Goal: Task Accomplishment & Management: Use online tool/utility

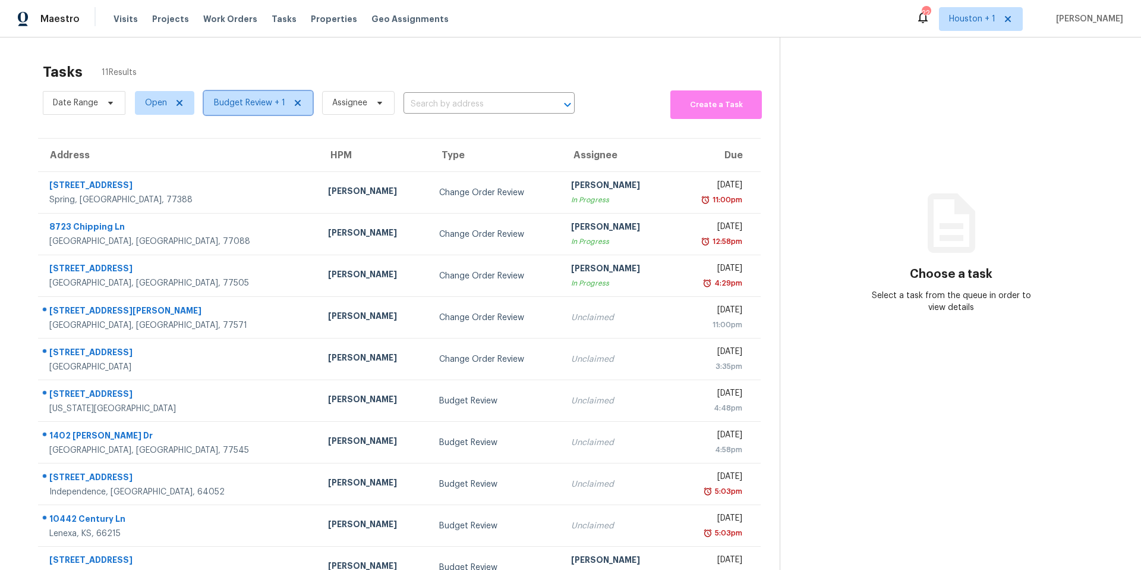
click at [247, 105] on span "Budget Review + 1" at bounding box center [249, 103] width 71 height 12
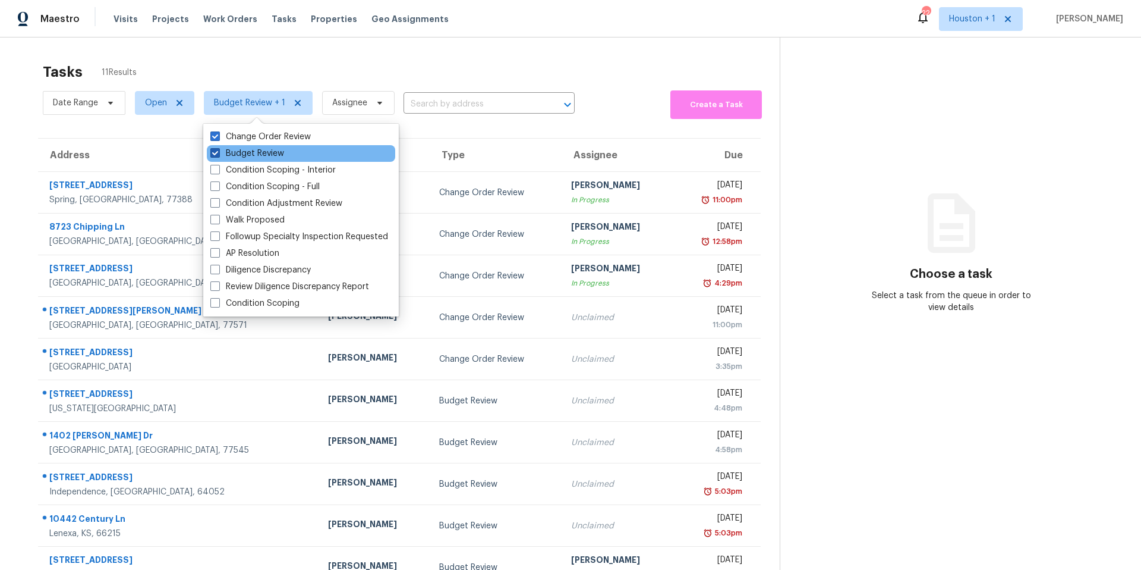
click at [222, 154] on label "Budget Review" at bounding box center [247, 153] width 74 height 12
click at [218, 154] on input "Budget Review" at bounding box center [214, 151] width 8 height 8
checkbox input "false"
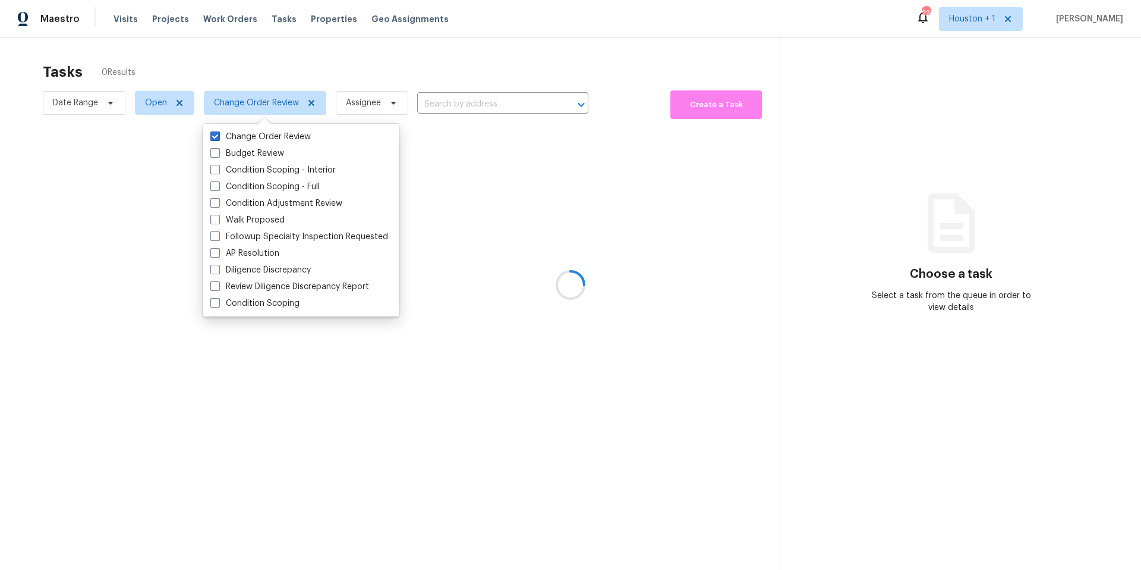
click at [269, 59] on div at bounding box center [570, 285] width 1141 height 570
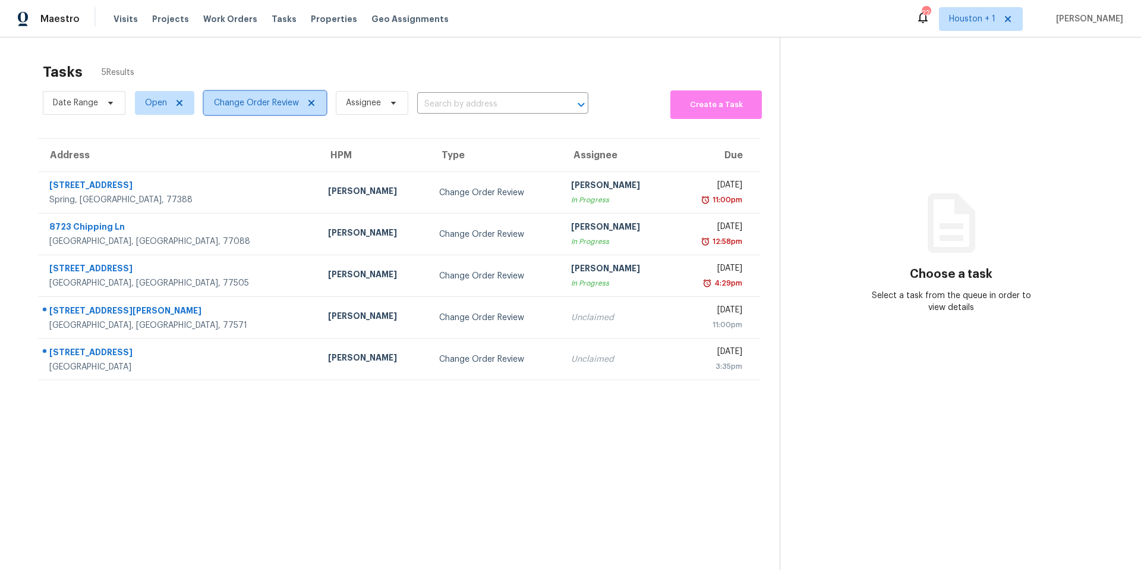
click at [260, 102] on span "Change Order Review" at bounding box center [256, 103] width 85 height 12
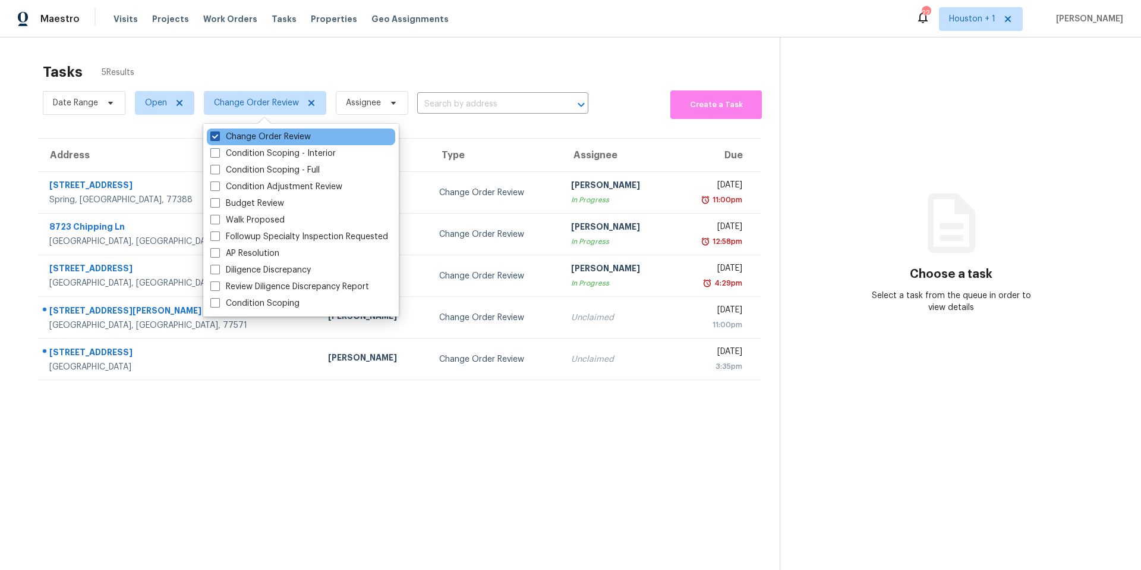
click at [218, 137] on span at bounding box center [215, 136] width 10 height 10
click at [218, 137] on input "Change Order Review" at bounding box center [214, 135] width 8 height 8
checkbox input "false"
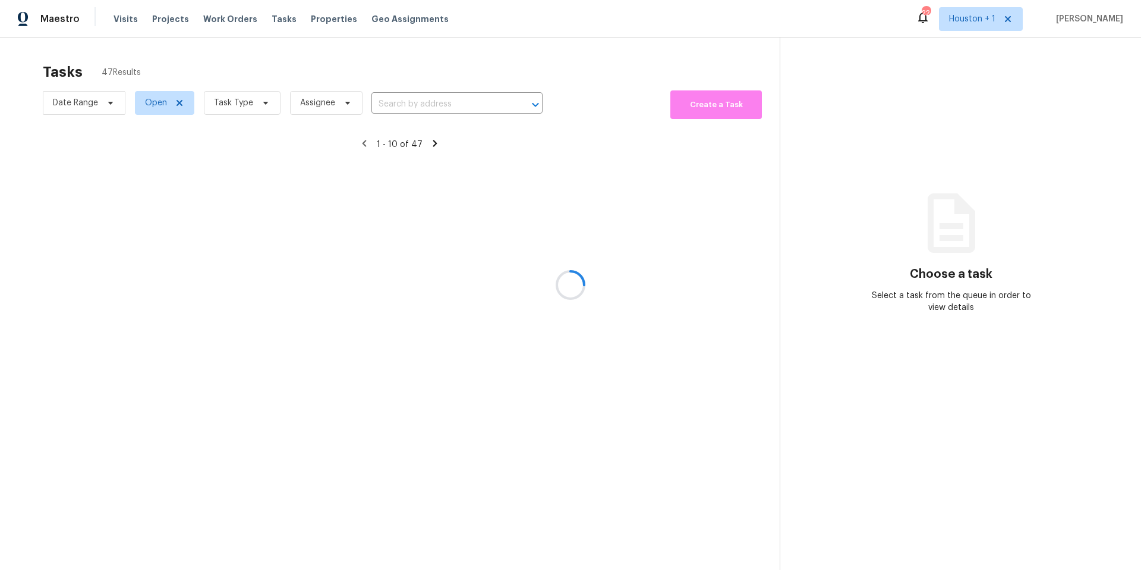
click at [236, 108] on div at bounding box center [570, 285] width 1141 height 570
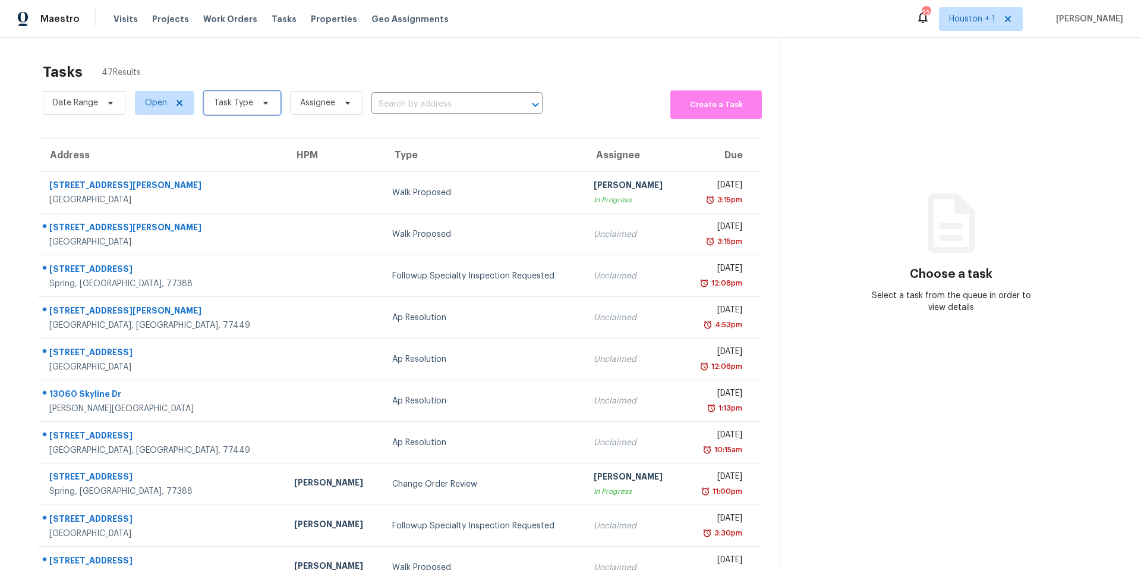
click at [236, 108] on span "Task Type" at bounding box center [233, 103] width 39 height 12
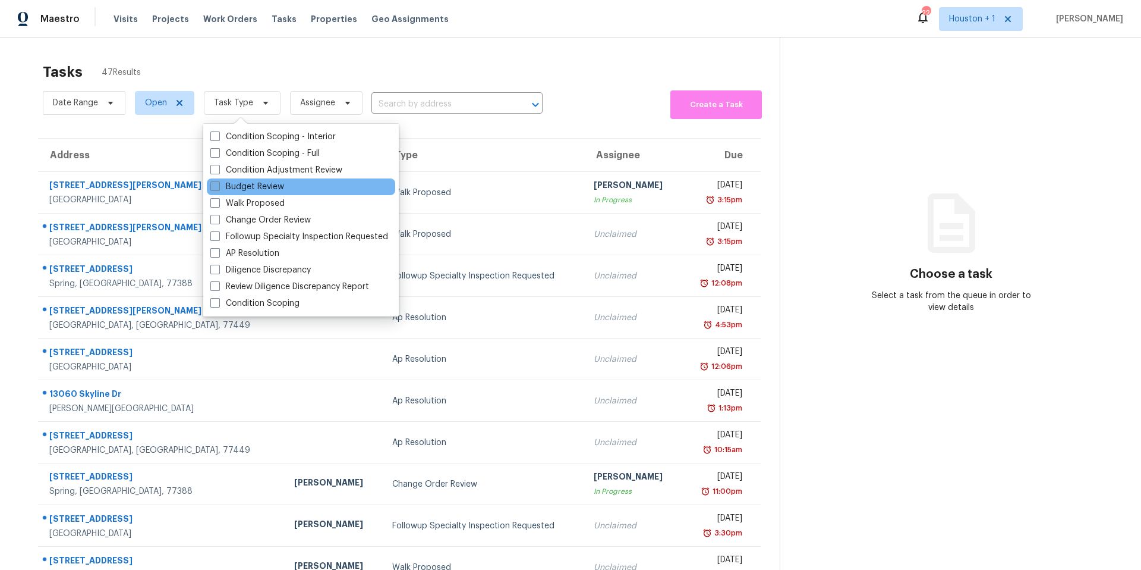
click at [226, 191] on label "Budget Review" at bounding box center [247, 187] width 74 height 12
click at [218, 188] on input "Budget Review" at bounding box center [214, 185] width 8 height 8
checkbox input "true"
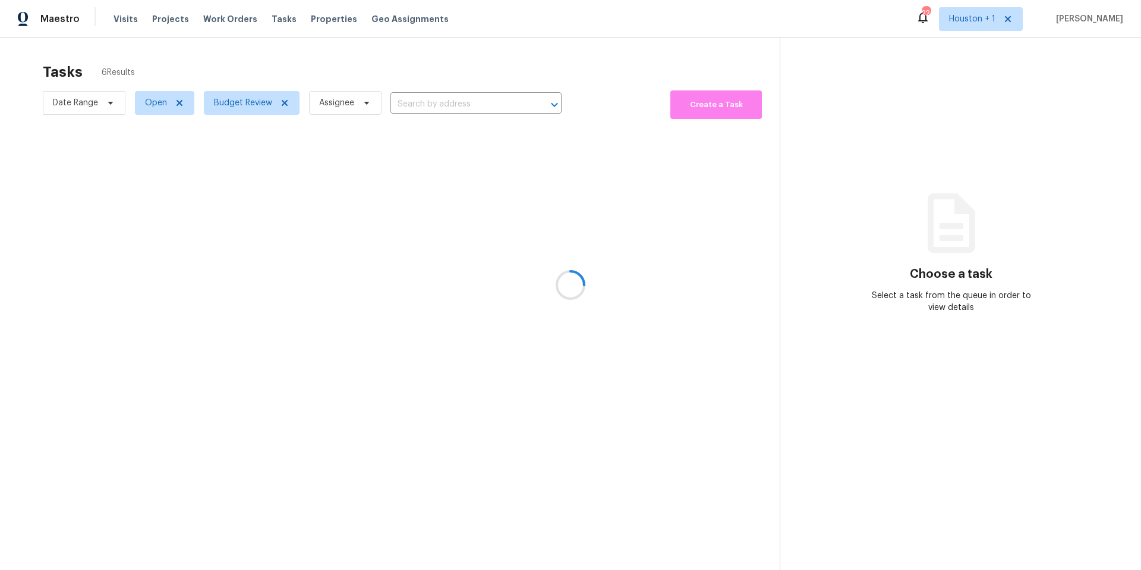
click at [275, 74] on div at bounding box center [570, 285] width 1141 height 570
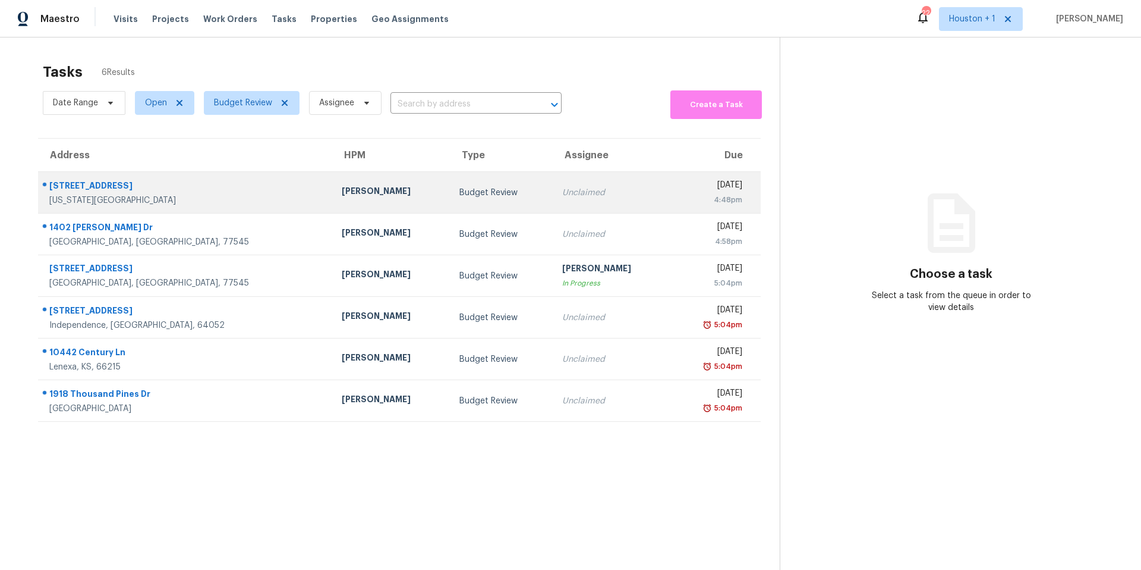
click at [342, 199] on div "[PERSON_NAME]" at bounding box center [391, 192] width 99 height 15
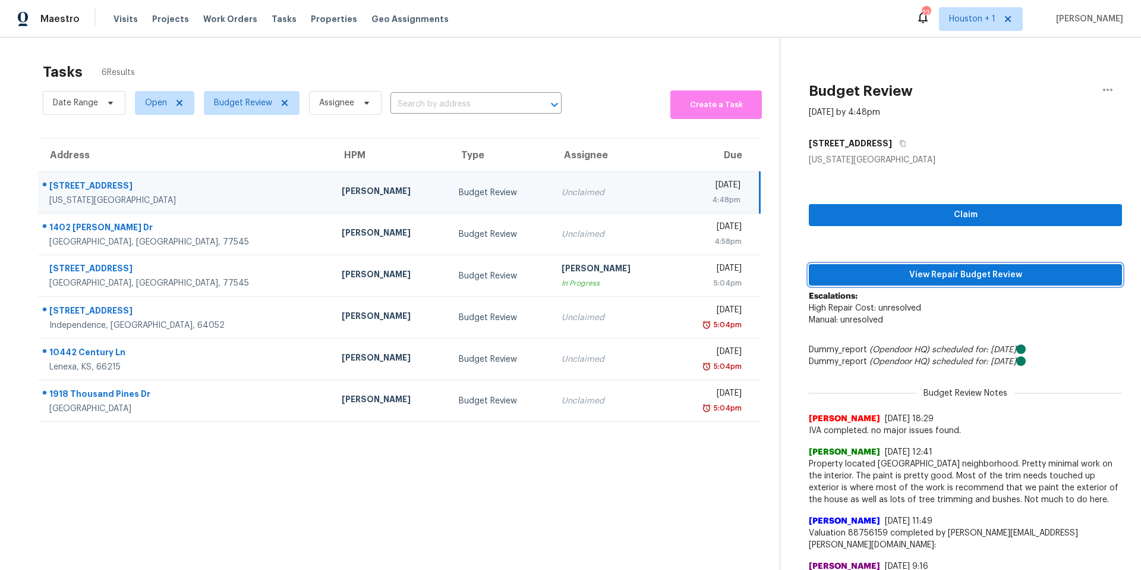
click at [867, 275] on span "View Repair Budget Review" at bounding box center [966, 275] width 294 height 15
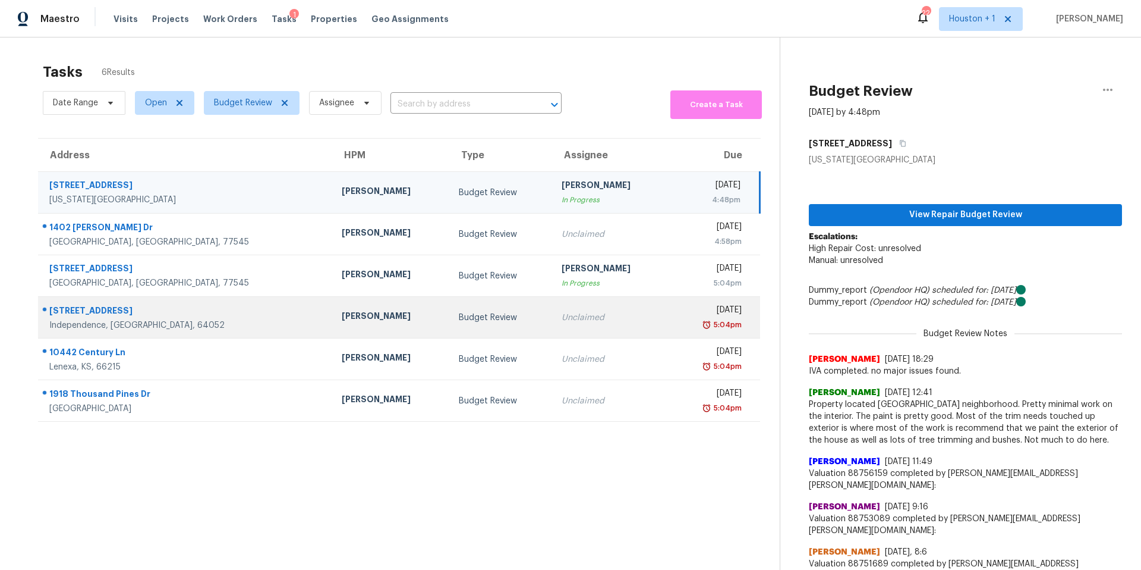
click at [342, 323] on div "[PERSON_NAME]" at bounding box center [391, 317] width 98 height 15
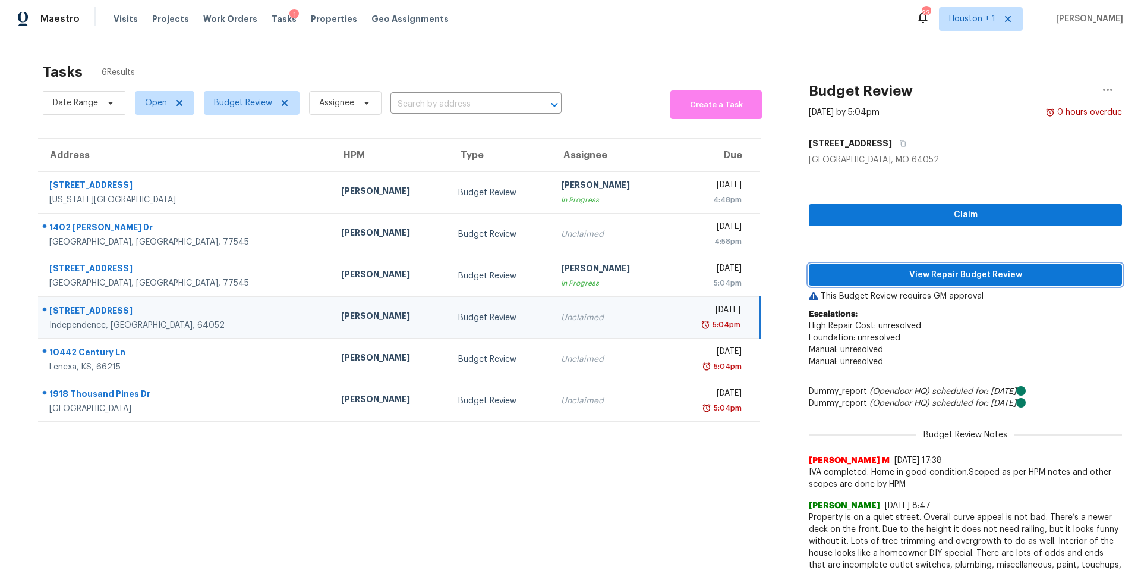
click at [894, 275] on span "View Repair Budget Review" at bounding box center [966, 275] width 294 height 15
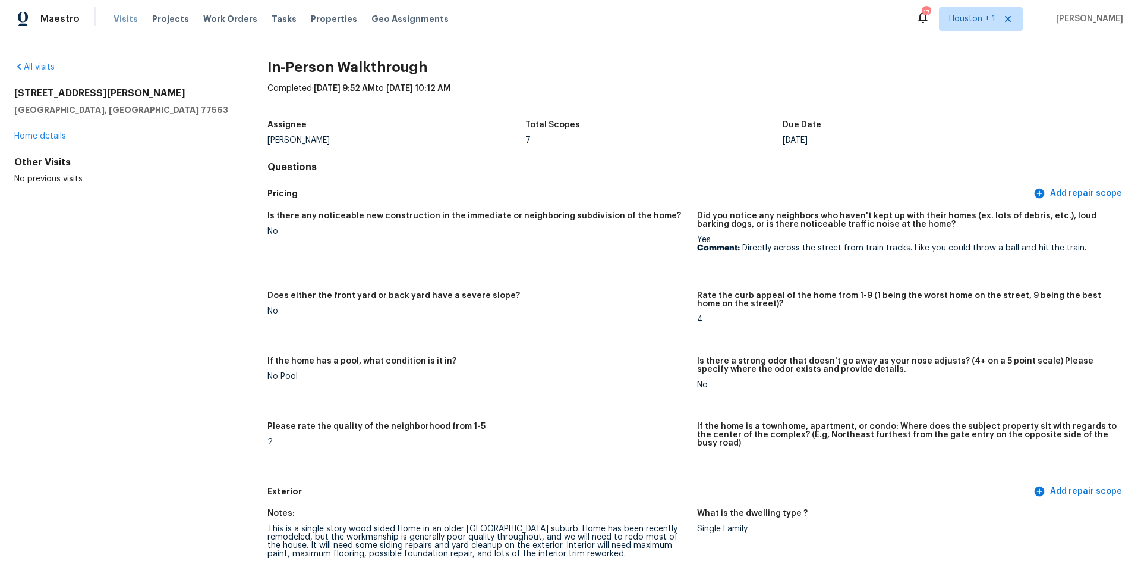
click at [123, 20] on span "Visits" at bounding box center [126, 19] width 24 height 12
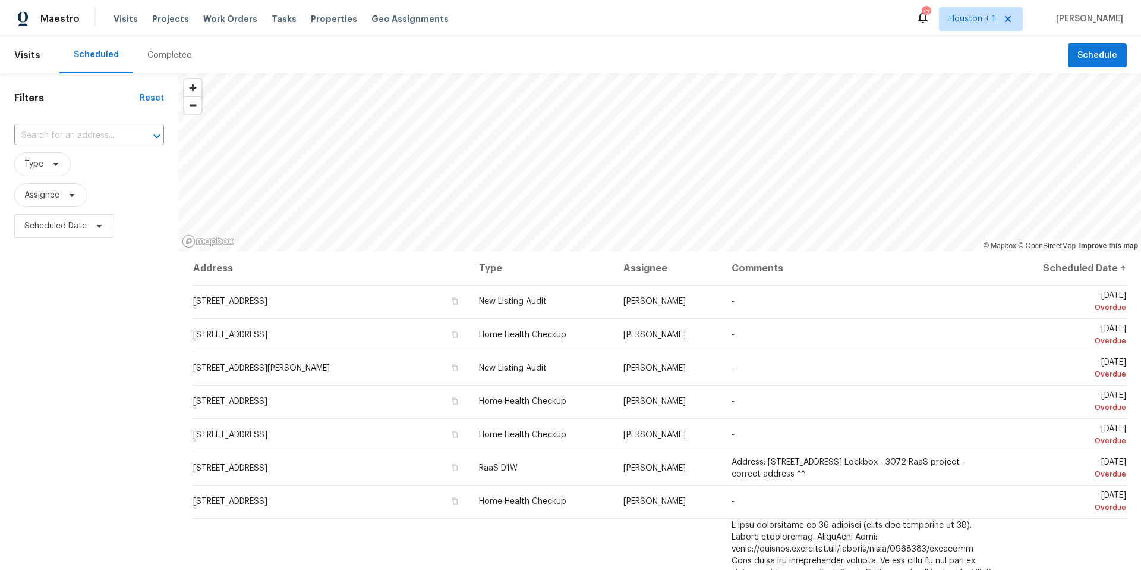
click at [171, 54] on div "Completed" at bounding box center [169, 55] width 45 height 12
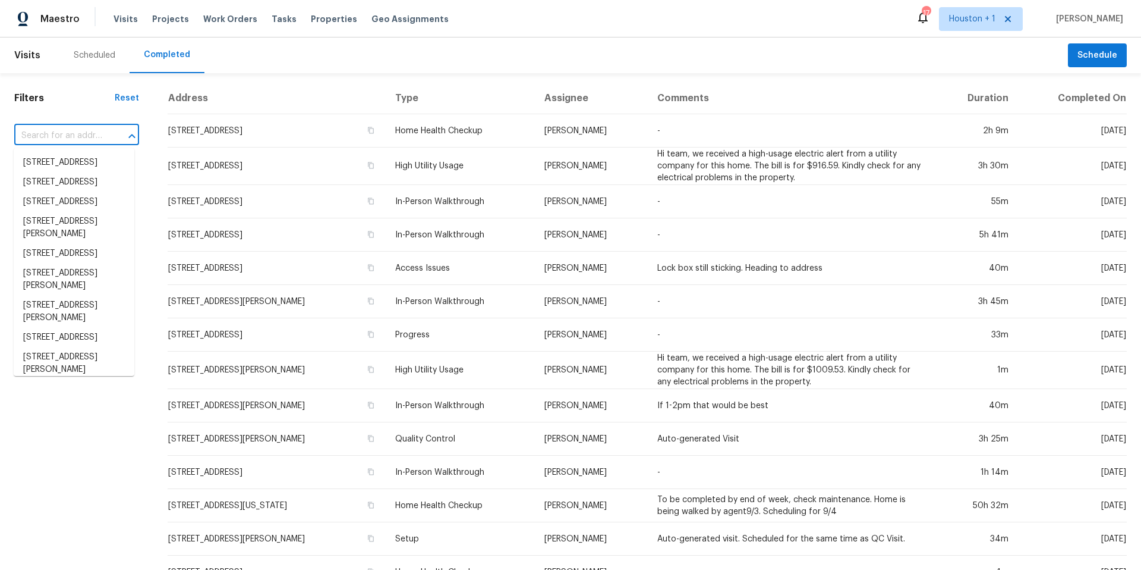
click at [56, 136] on input "text" at bounding box center [60, 136] width 92 height 18
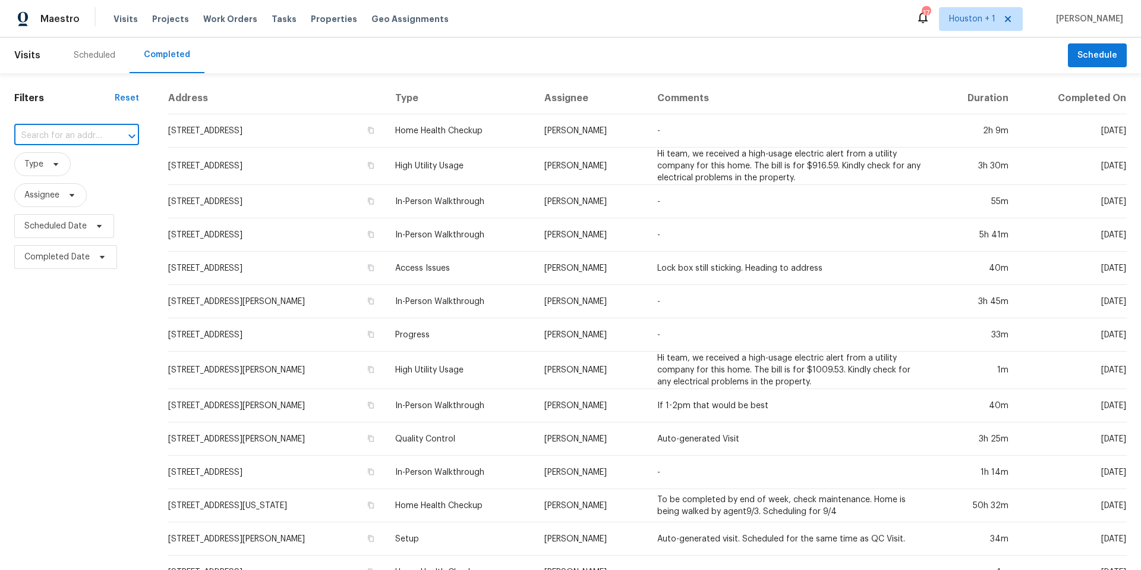
paste input "6705 N Charlotte St, Kansas City, MO 64118"
type input "6705 N Charlotte St, Kansas City, MO 64118"
click at [65, 173] on li "6705 N Charlotte St, Kansas City, MO 64118" at bounding box center [74, 169] width 121 height 32
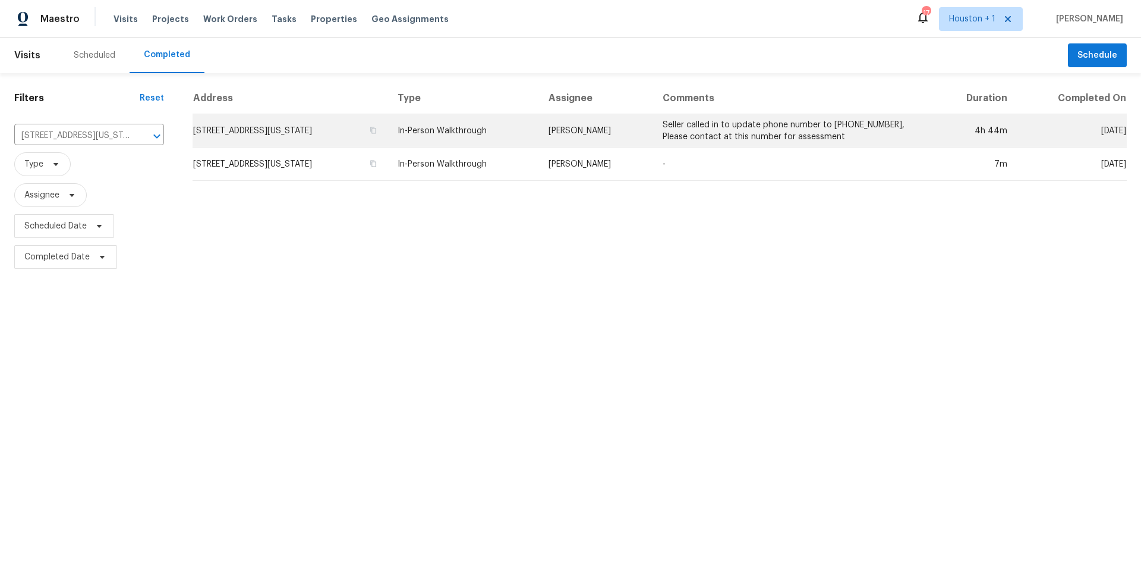
click at [263, 130] on td "6705 N Charlotte St, Kansas City, MO 64118" at bounding box center [291, 130] width 196 height 33
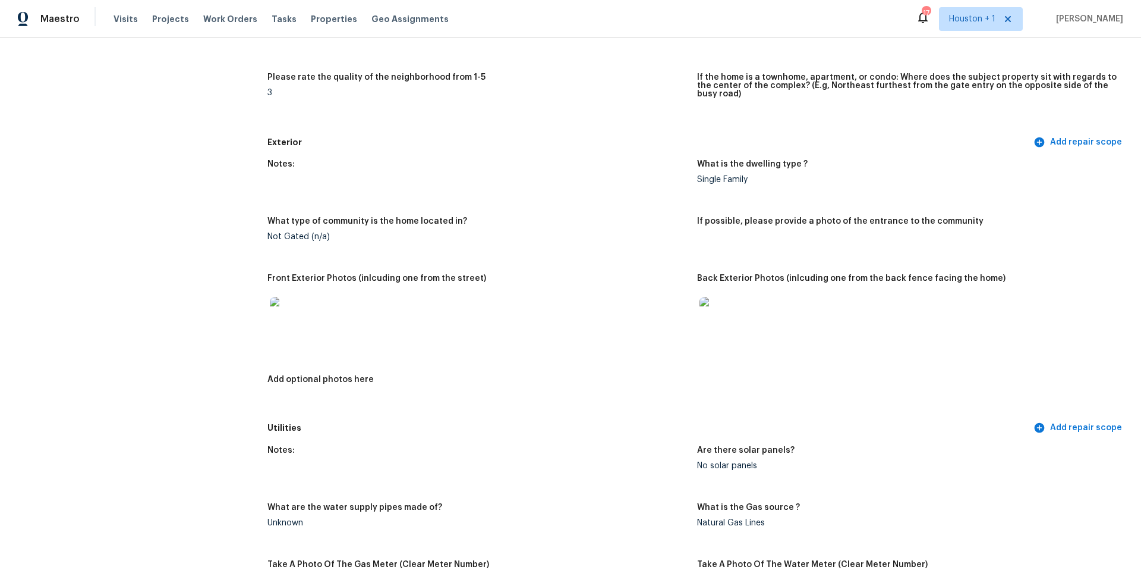
scroll to position [353, 0]
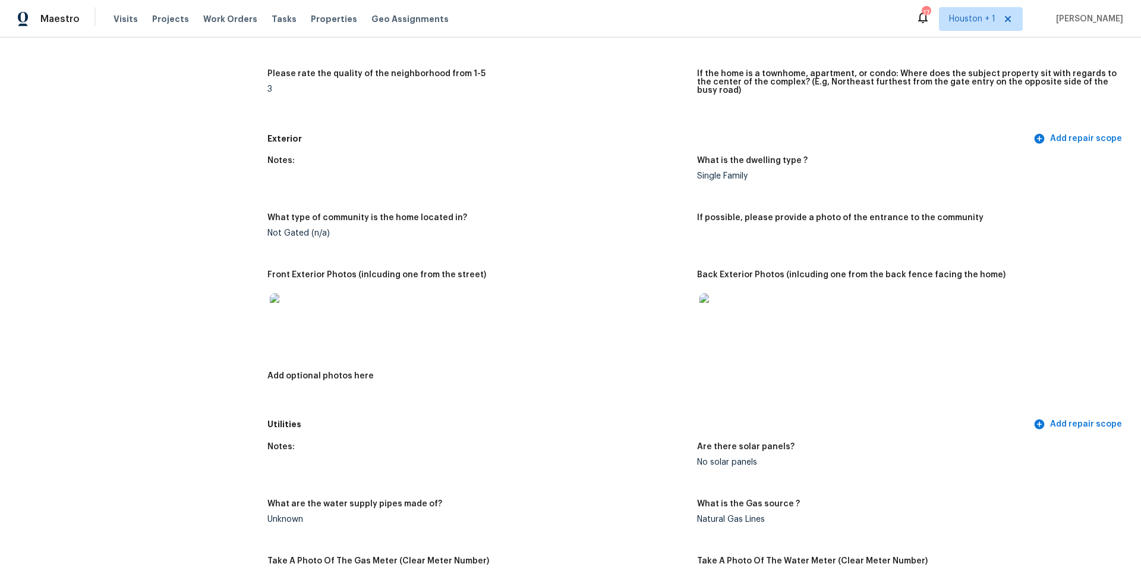
click at [281, 321] on img at bounding box center [289, 312] width 38 height 38
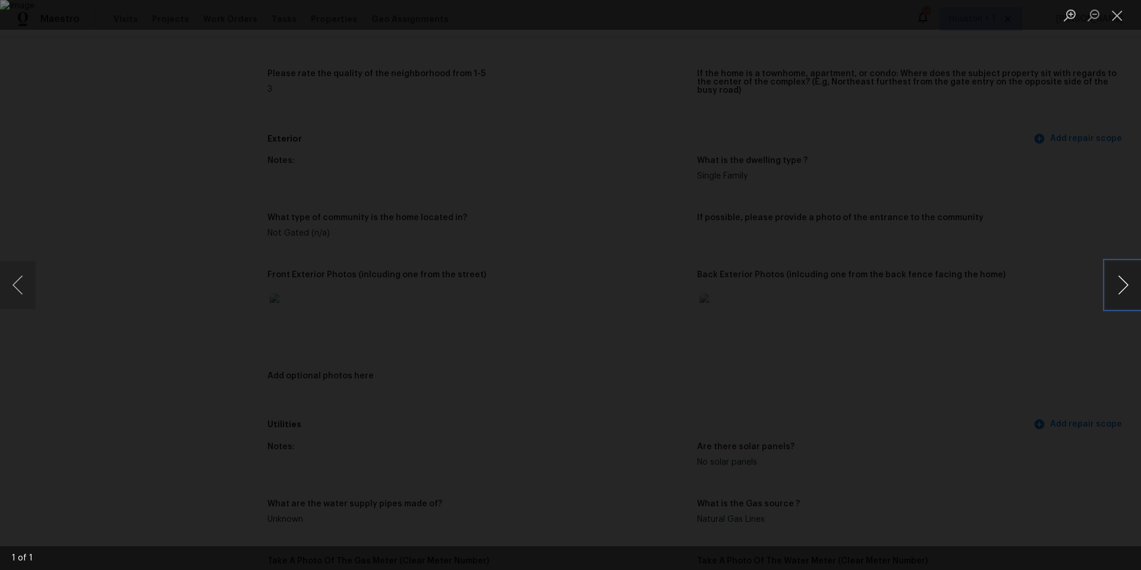
click at [1125, 292] on button "Next image" at bounding box center [1124, 285] width 36 height 48
click at [1068, 317] on div "Lightbox" at bounding box center [570, 285] width 1141 height 570
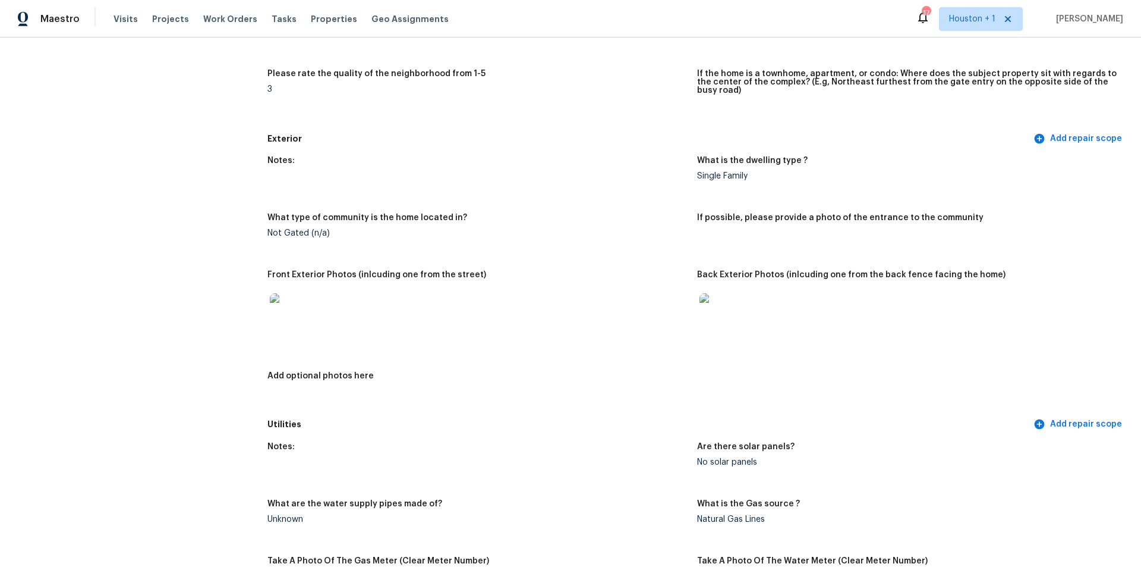
click at [719, 301] on img at bounding box center [719, 312] width 38 height 38
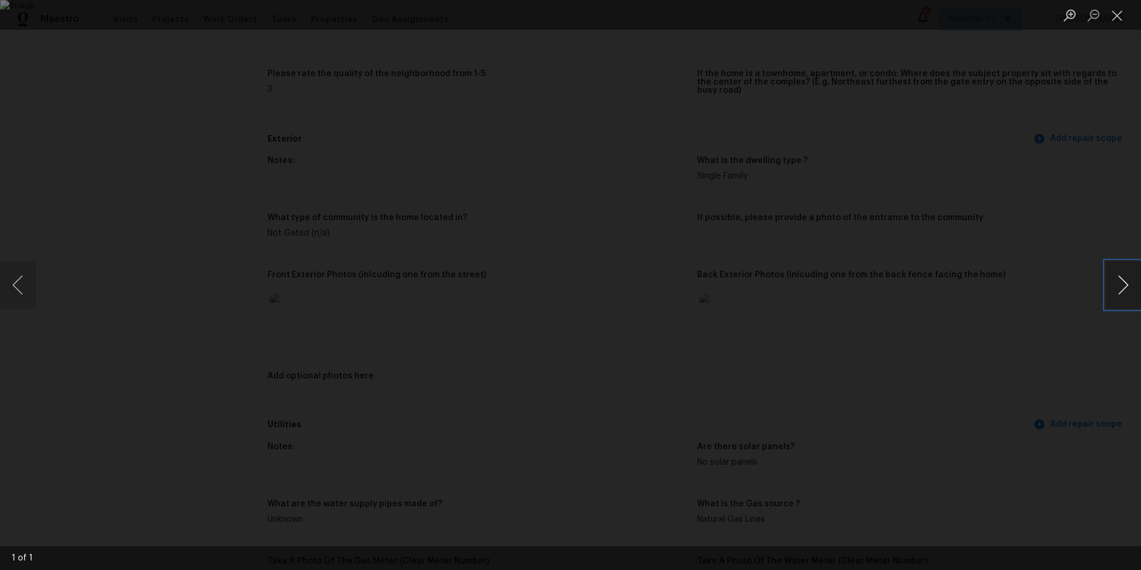
click at [1123, 282] on button "Next image" at bounding box center [1124, 285] width 36 height 48
click at [1039, 322] on div "Lightbox" at bounding box center [570, 285] width 1141 height 570
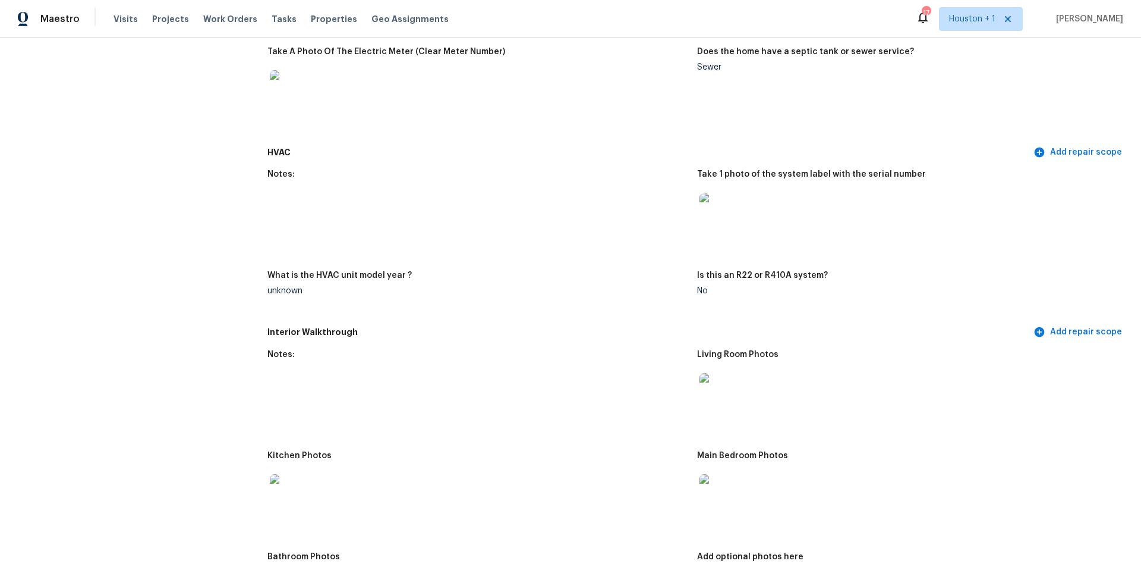
scroll to position [952, 0]
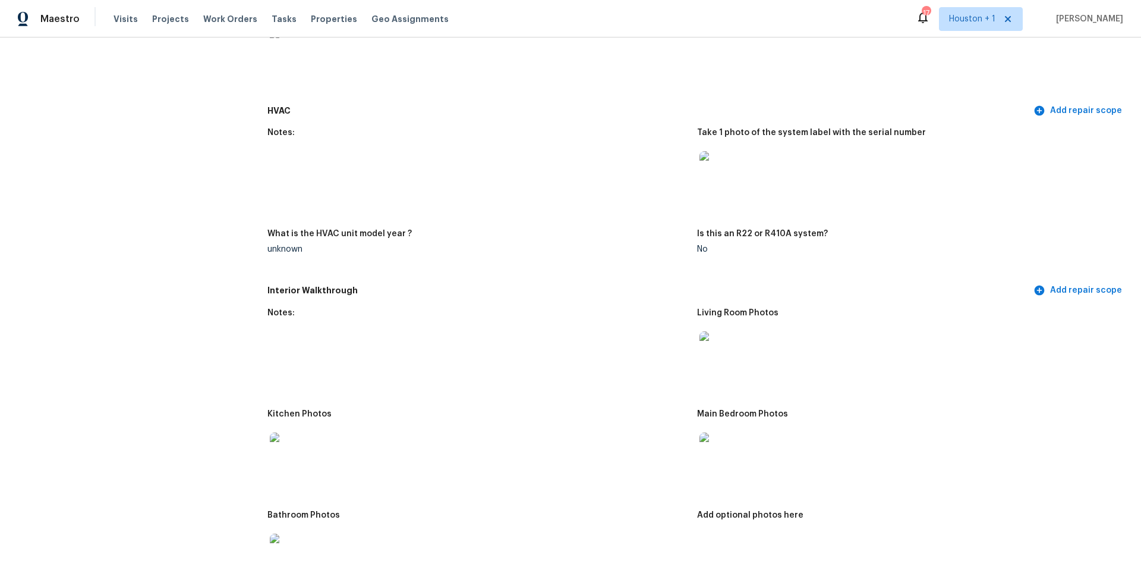
click at [722, 342] on img at bounding box center [719, 350] width 38 height 38
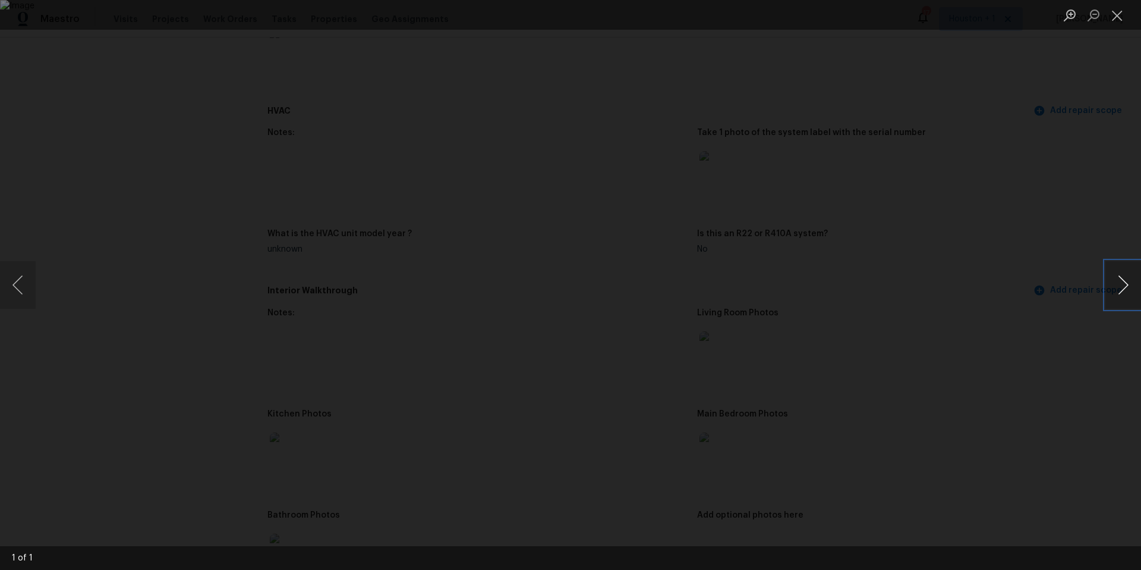
click at [1117, 288] on button "Next image" at bounding box center [1124, 285] width 36 height 48
click at [1043, 327] on div "Lightbox" at bounding box center [570, 285] width 1141 height 570
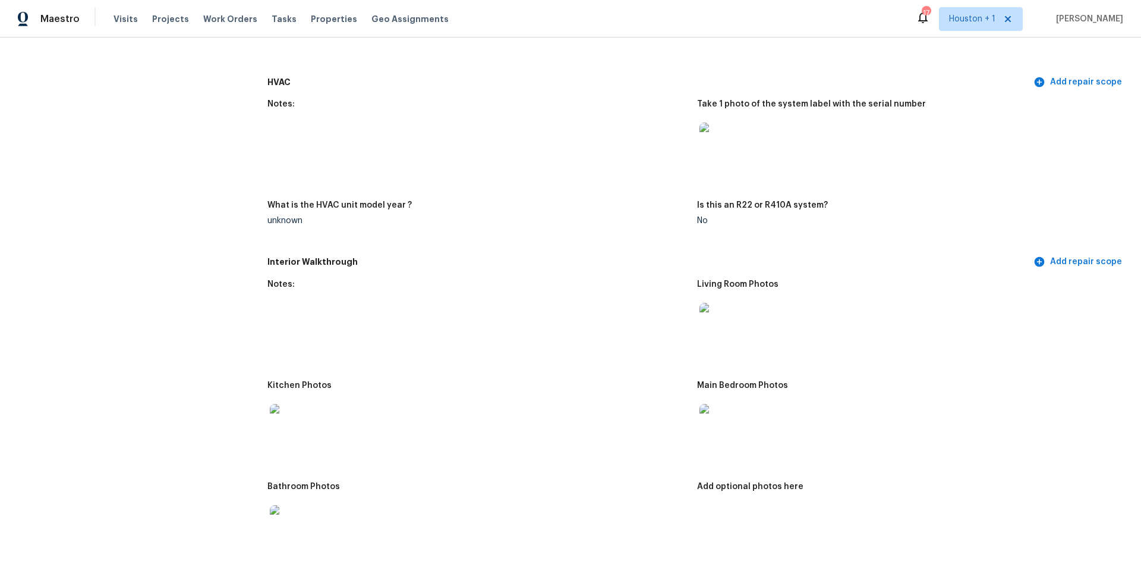
scroll to position [983, 0]
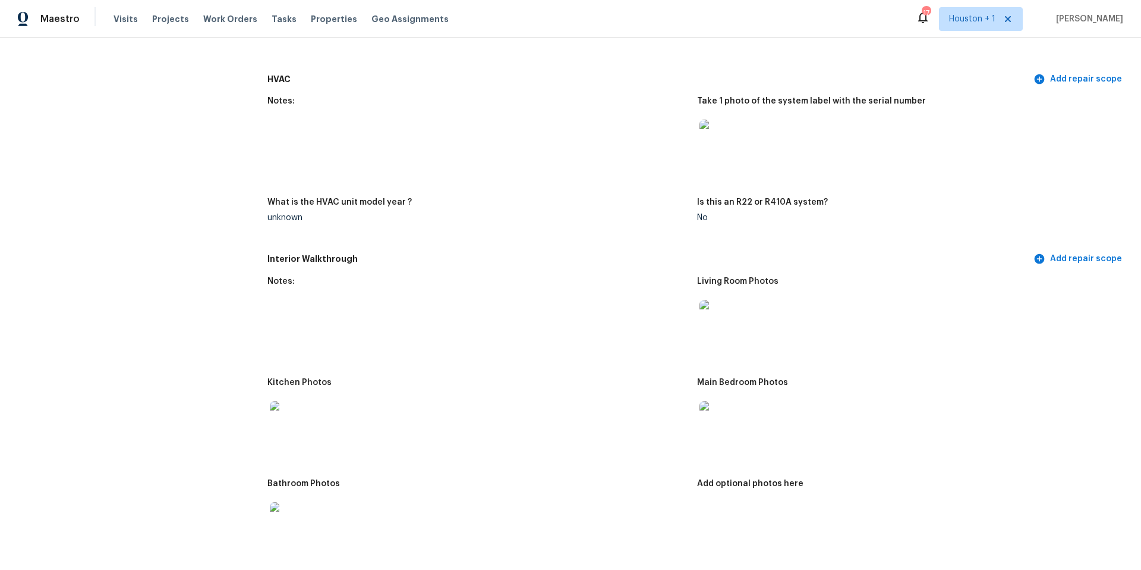
click at [295, 416] on img at bounding box center [289, 420] width 38 height 38
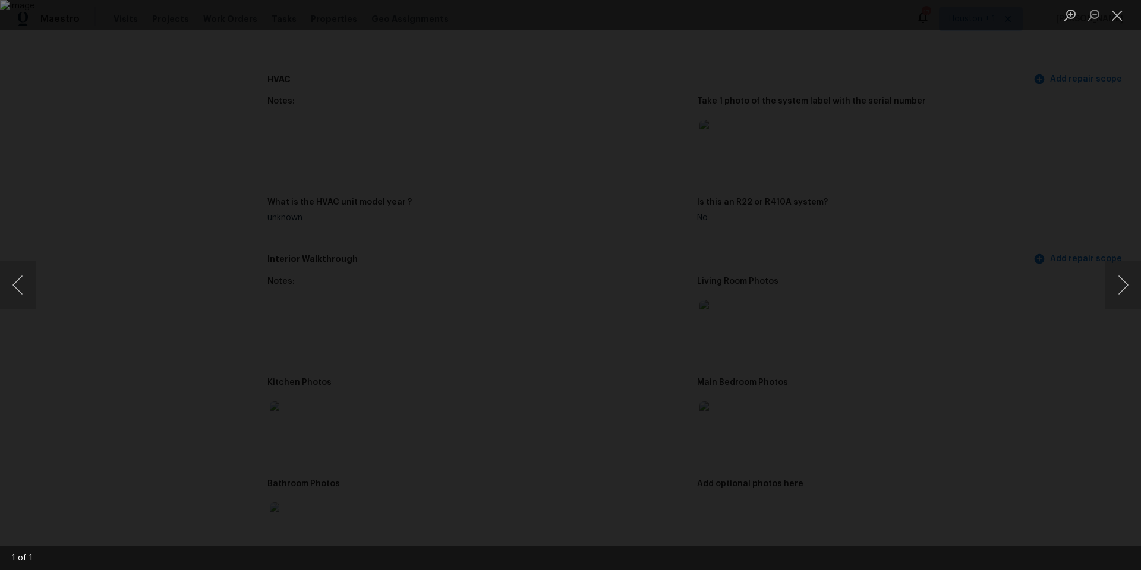
click at [916, 343] on div "Lightbox" at bounding box center [570, 285] width 1141 height 570
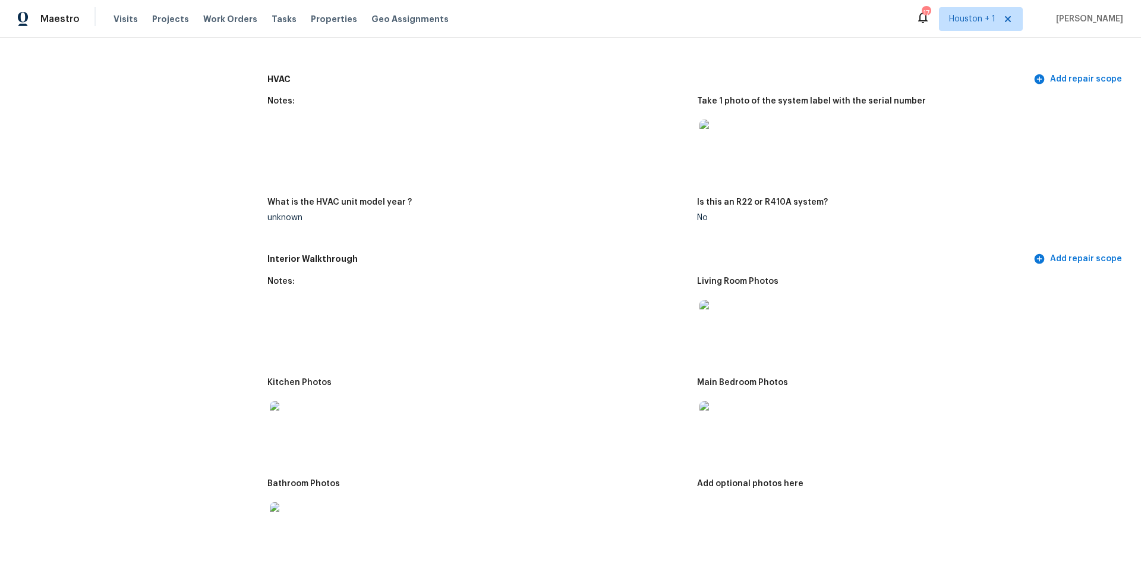
click at [718, 417] on img at bounding box center [719, 420] width 38 height 38
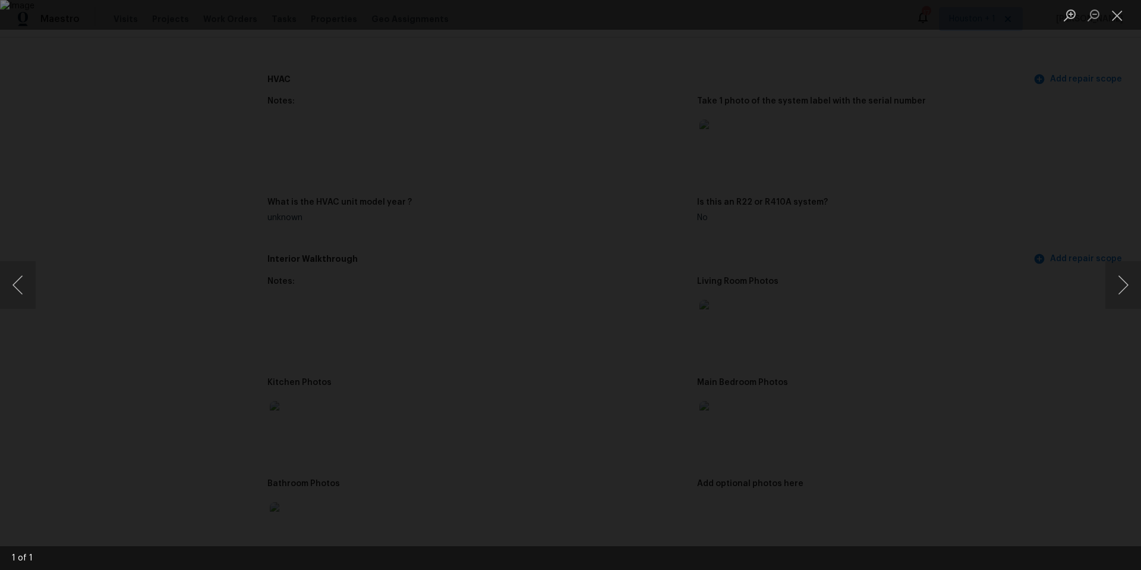
click at [985, 369] on div "Lightbox" at bounding box center [570, 285] width 1141 height 570
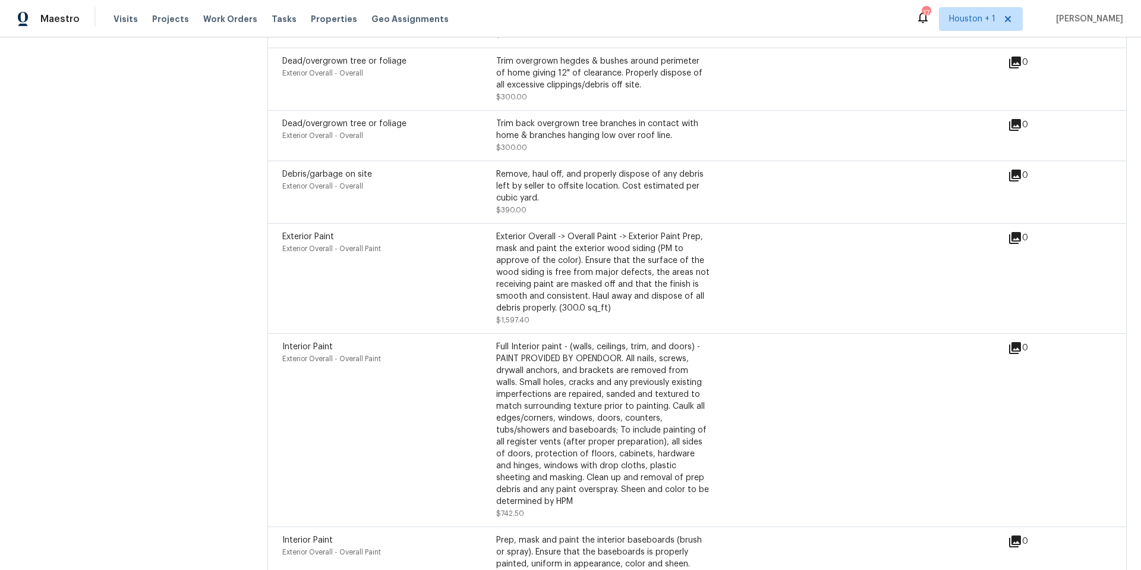
scroll to position [2794, 0]
click at [130, 18] on span "Visits" at bounding box center [126, 19] width 24 height 12
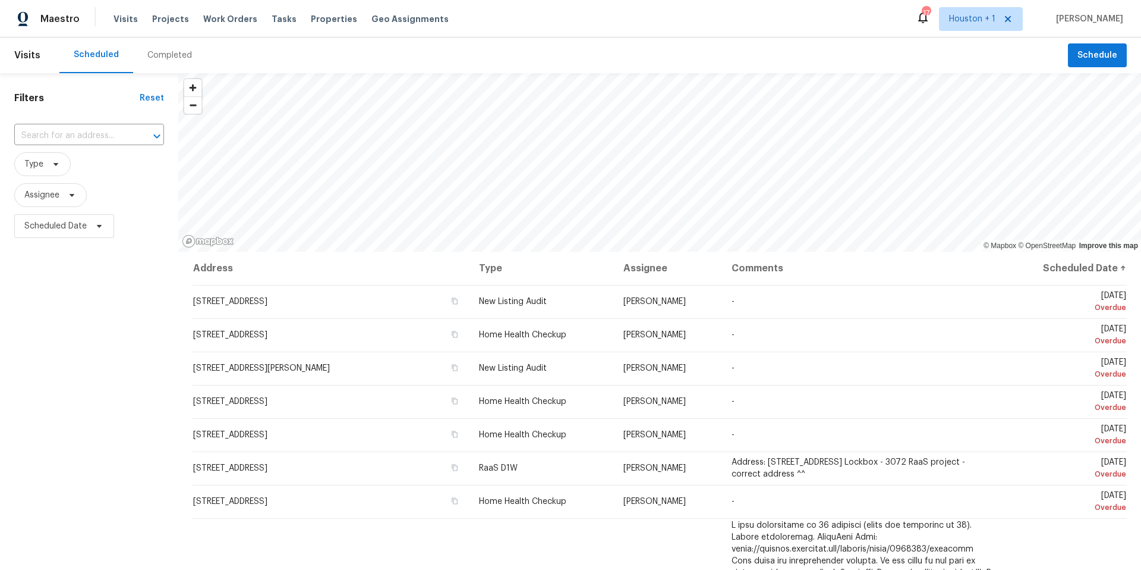
click at [164, 52] on div "Completed" at bounding box center [169, 55] width 45 height 12
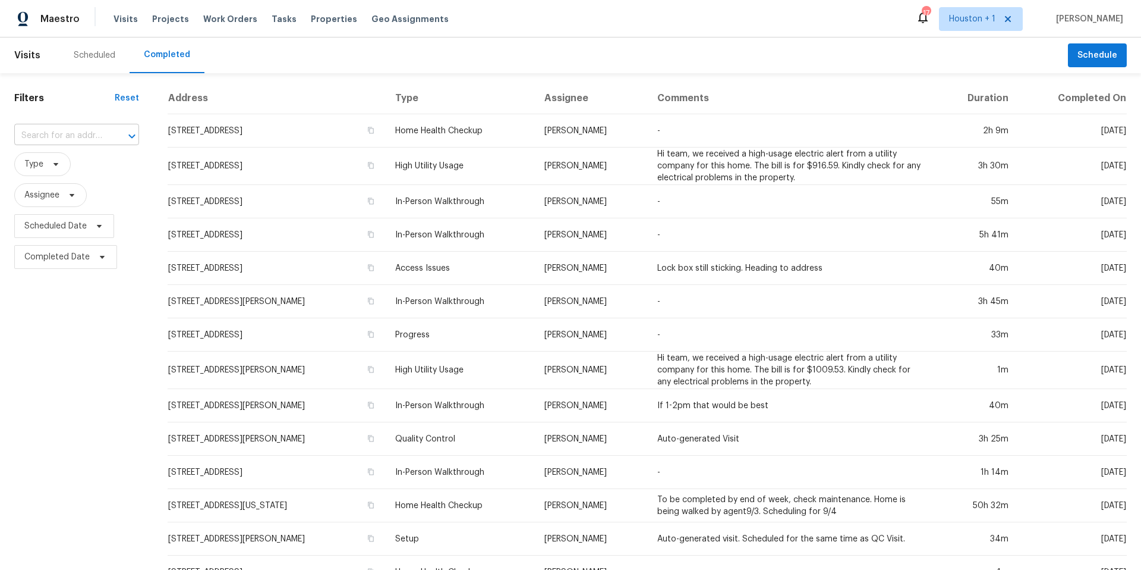
click at [55, 137] on input "text" at bounding box center [60, 136] width 92 height 18
paste input "2815 S Hawthorne Ave, Independence, MO 64052"
type input "2815 S Hawthorne Ave, Independence, MO 64052"
click at [93, 165] on li "2815 S Hawthorne Ave, Independence, MO 64052" at bounding box center [74, 163] width 121 height 20
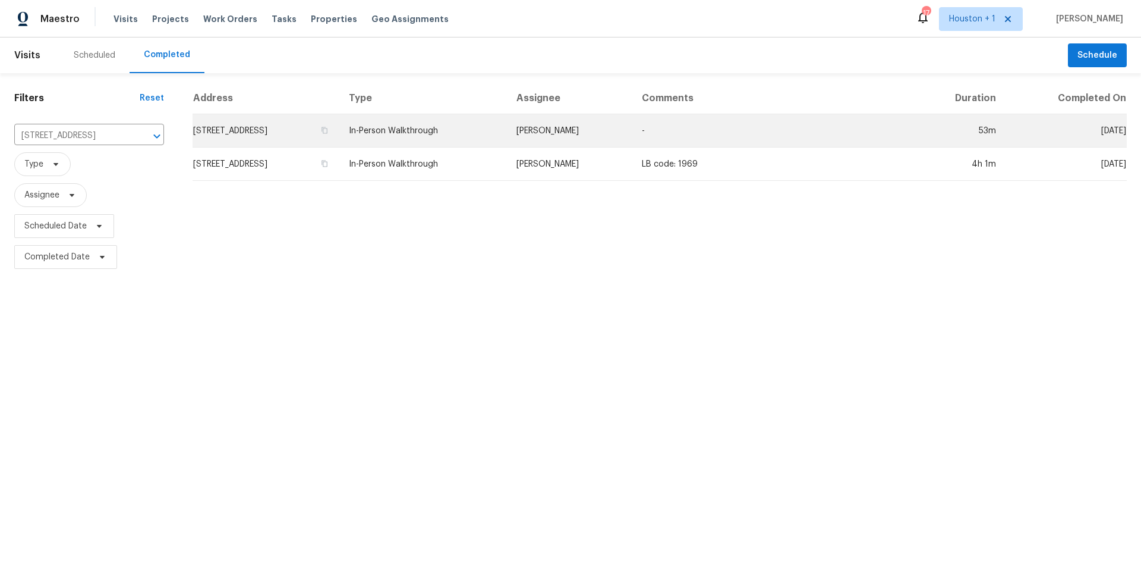
click at [305, 130] on td "2815 S Hawthorne Ave, Independence, MO 64052" at bounding box center [266, 130] width 147 height 33
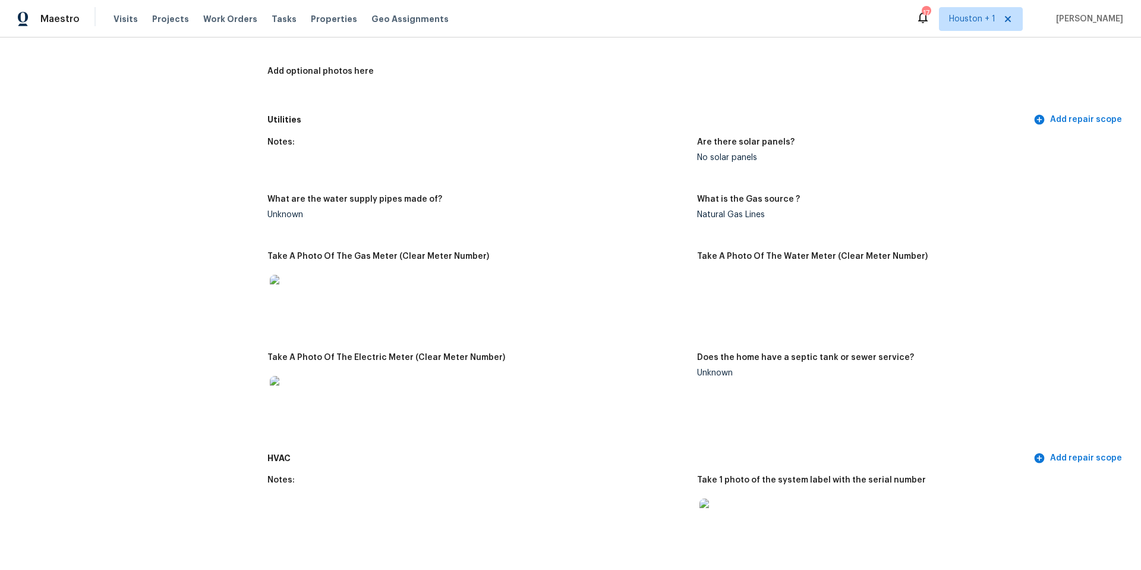
scroll to position [568, 0]
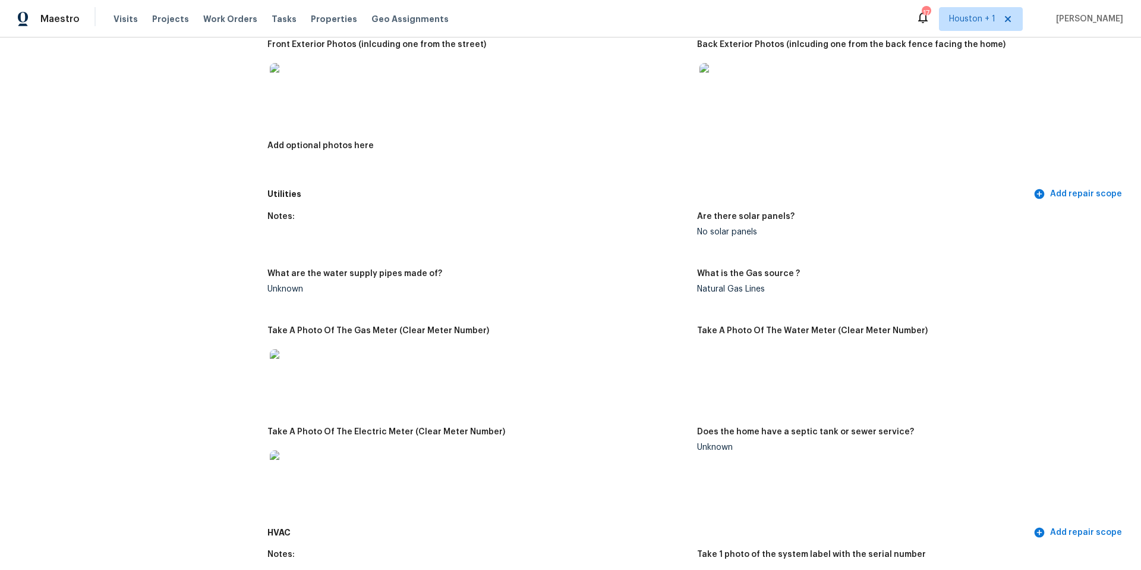
click at [725, 73] on img at bounding box center [719, 82] width 38 height 38
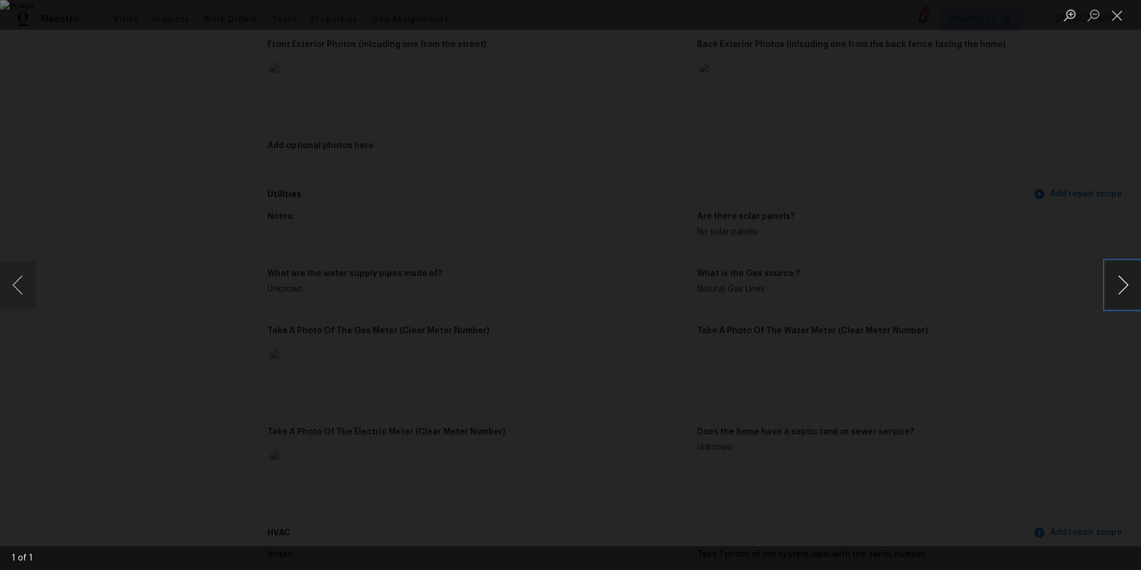
click at [1129, 284] on button "Next image" at bounding box center [1124, 285] width 36 height 48
click at [1077, 295] on div "Lightbox" at bounding box center [570, 285] width 1141 height 570
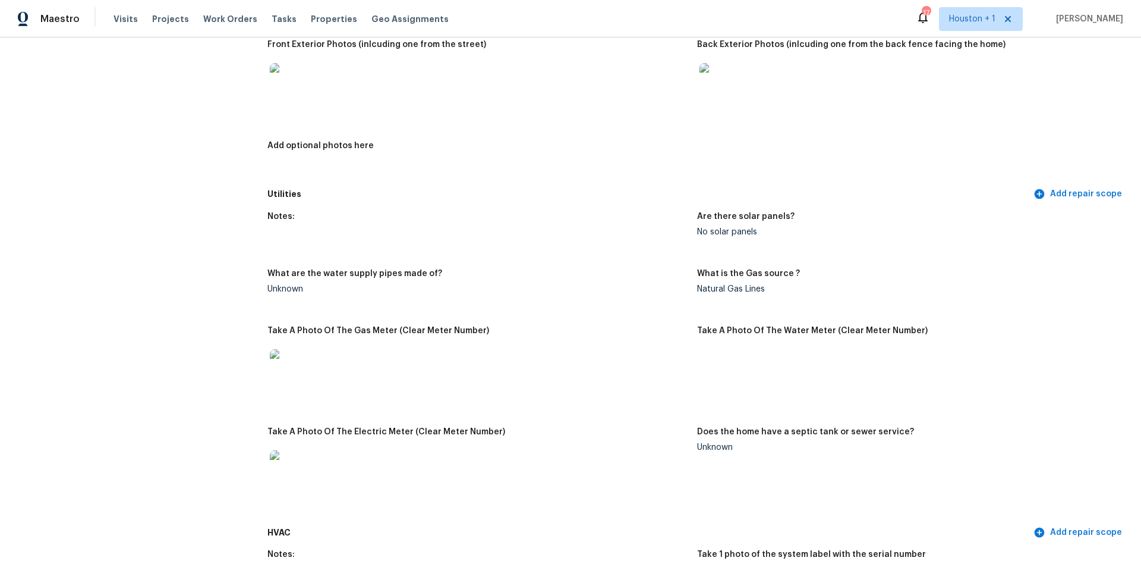
click at [294, 77] on img at bounding box center [289, 82] width 38 height 38
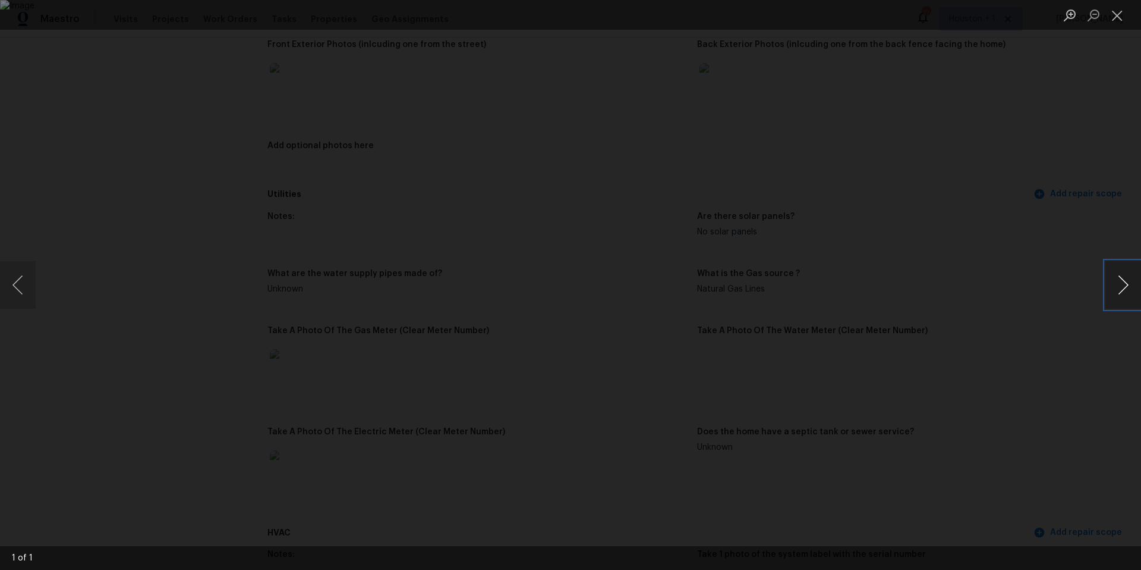
click at [1115, 283] on button "Next image" at bounding box center [1124, 285] width 36 height 48
click at [1073, 301] on div "Lightbox" at bounding box center [570, 285] width 1141 height 570
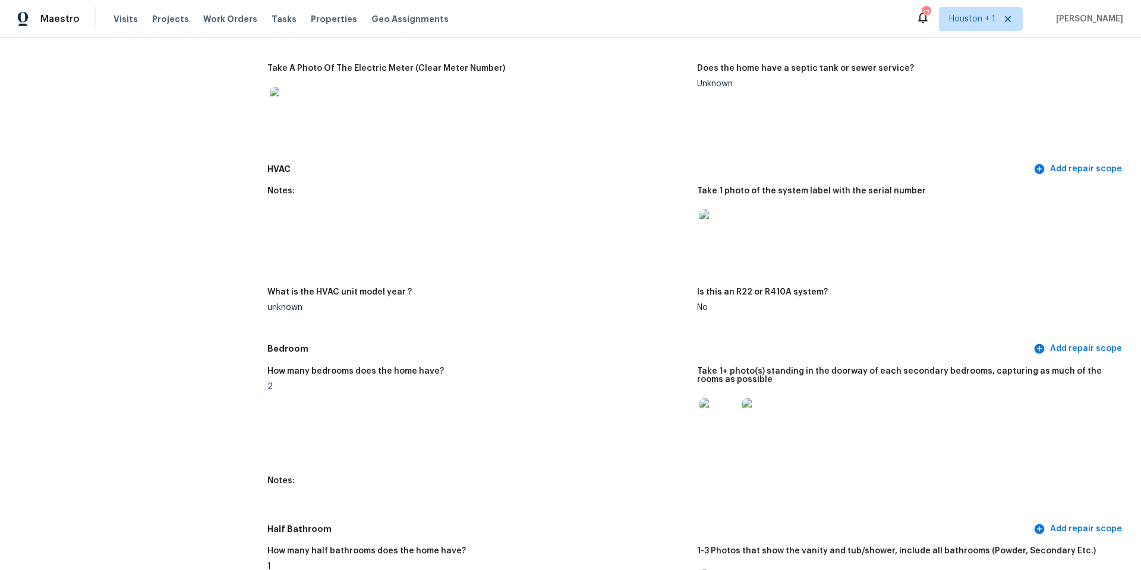
scroll to position [938, 0]
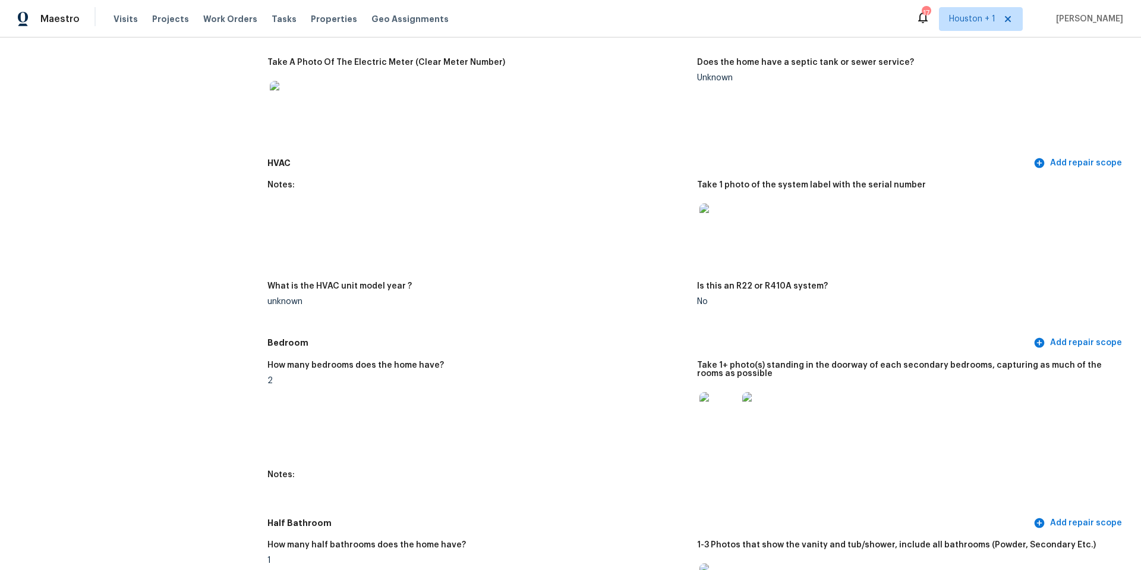
click at [723, 399] on img at bounding box center [719, 411] width 38 height 38
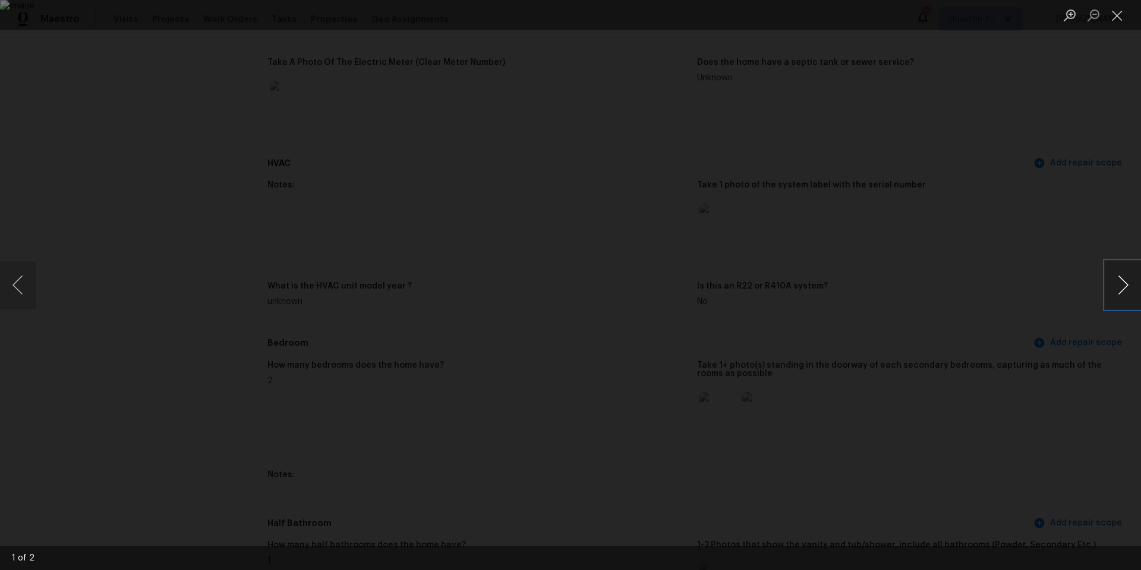
click at [1121, 293] on button "Next image" at bounding box center [1124, 285] width 36 height 48
click at [1066, 334] on div "Lightbox" at bounding box center [570, 285] width 1141 height 570
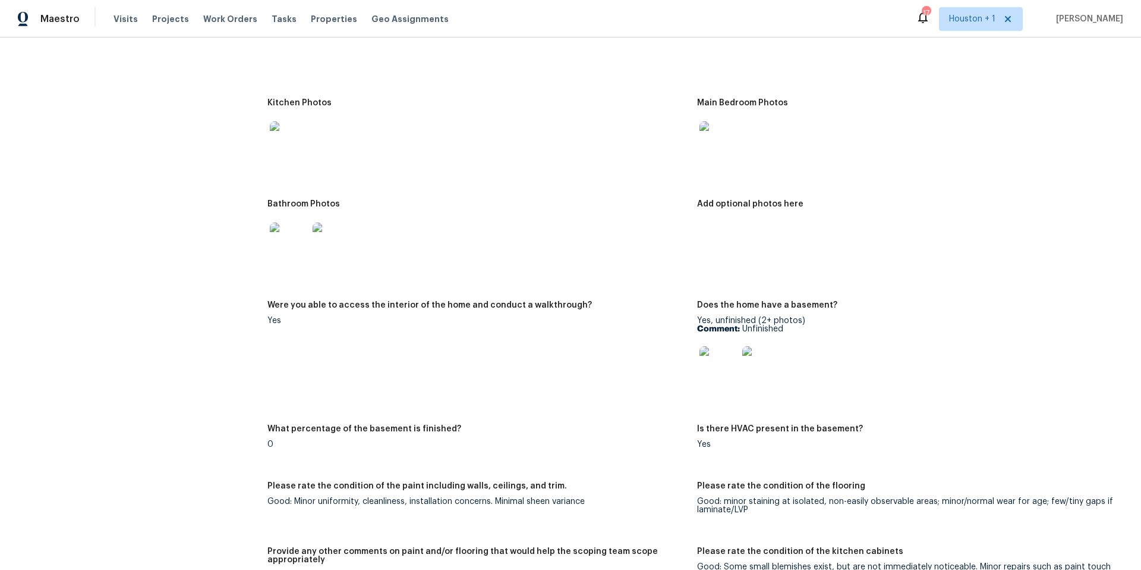
scroll to position [1845, 0]
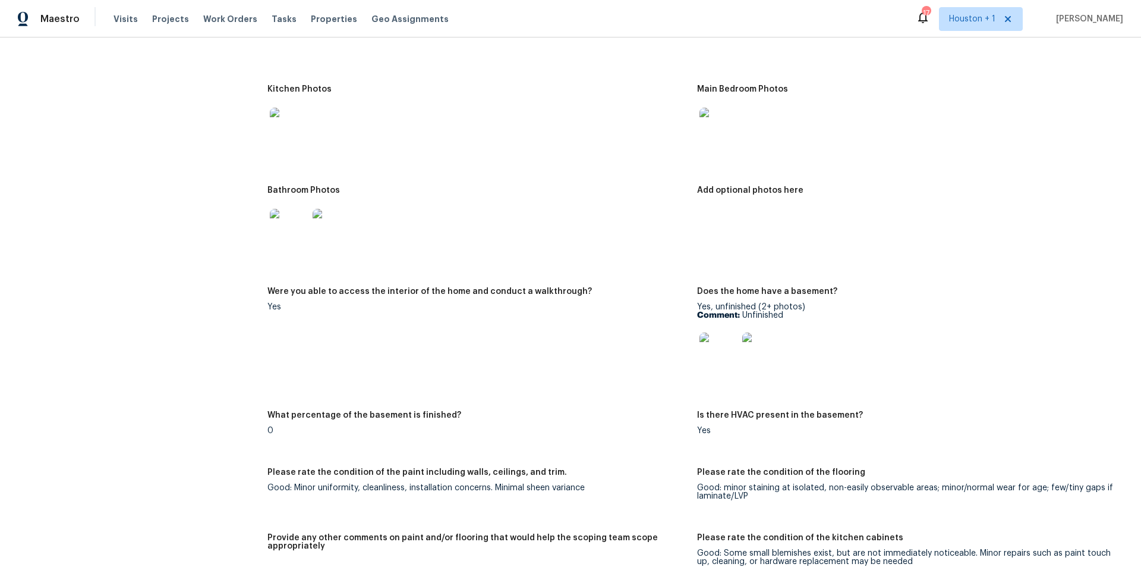
click at [722, 344] on img at bounding box center [719, 351] width 38 height 38
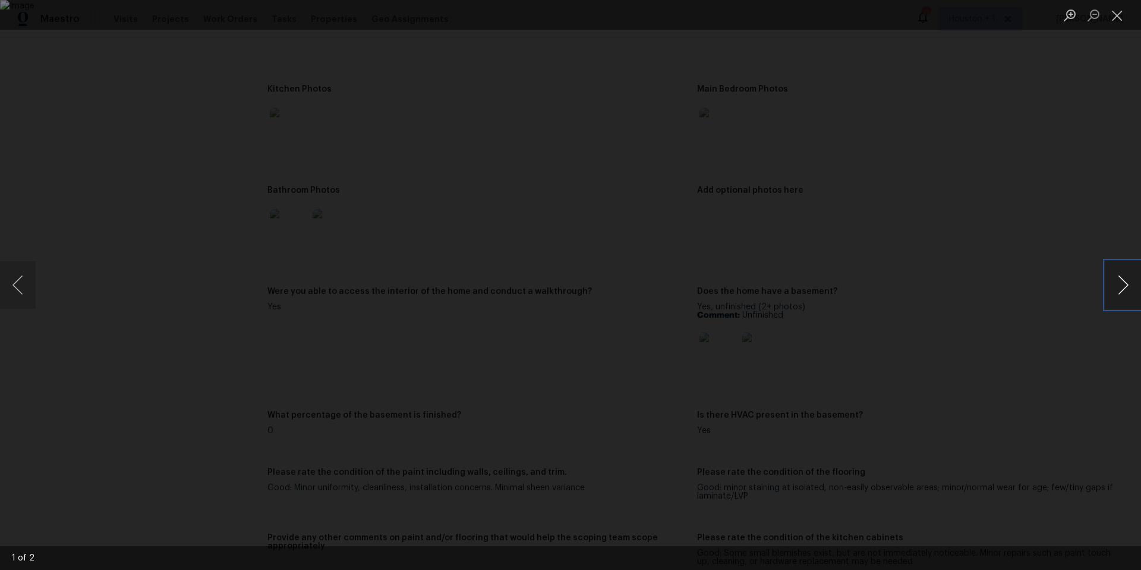
click at [1126, 281] on button "Next image" at bounding box center [1124, 285] width 36 height 48
click at [205, 79] on div "Lightbox" at bounding box center [570, 285] width 1141 height 570
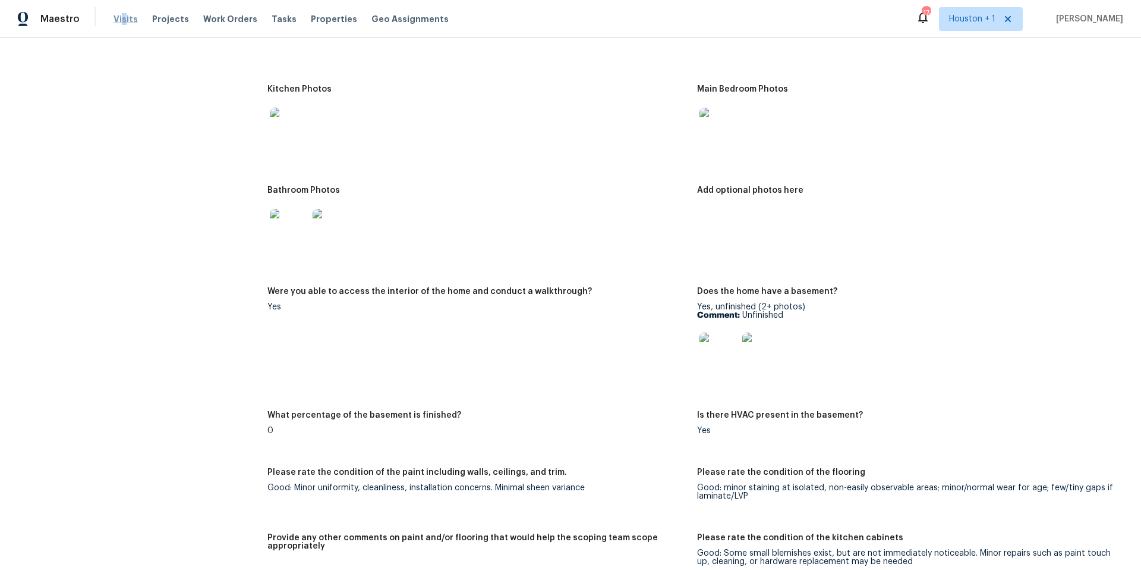
click at [121, 15] on span "Visits" at bounding box center [126, 19] width 24 height 12
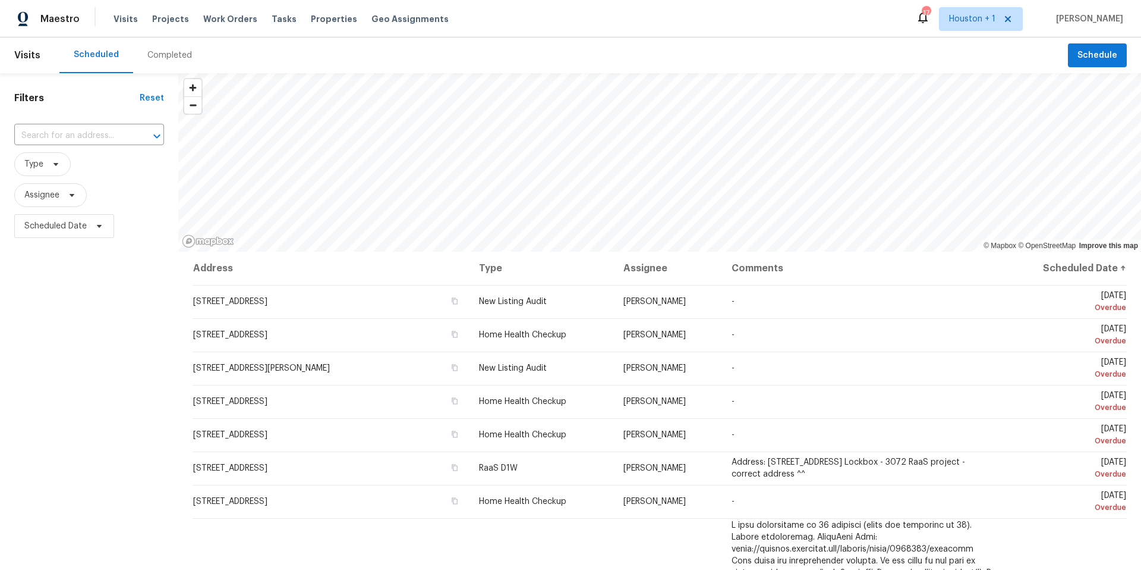
click at [160, 54] on div "Completed" at bounding box center [169, 55] width 45 height 12
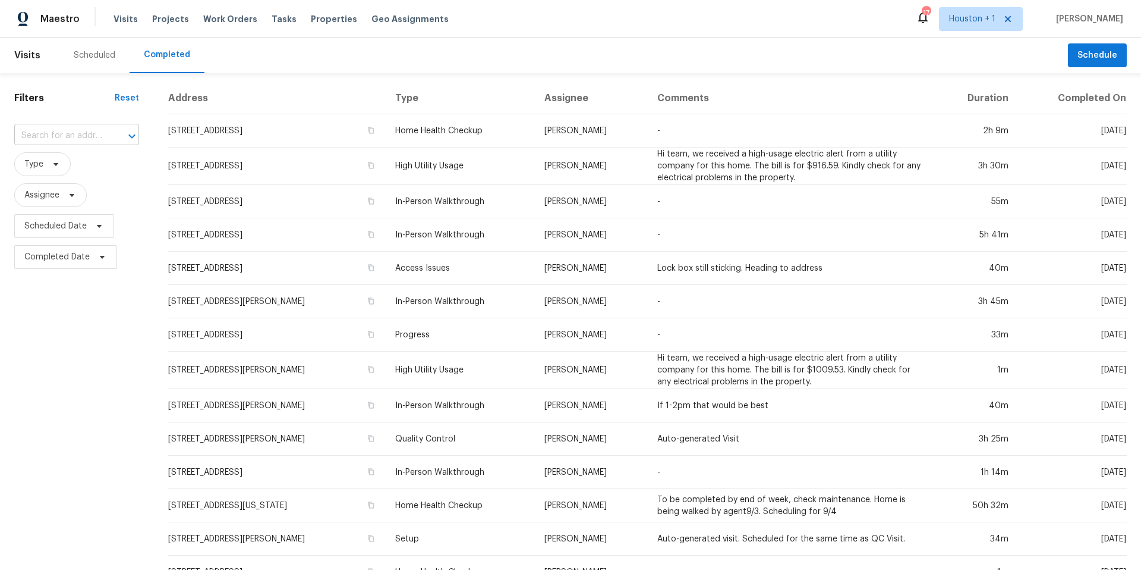
click at [68, 131] on input "text" at bounding box center [60, 136] width 92 height 18
paste input "10442 Century Ln, Lenexa, KS 66215"
type input "10442 Century Ln, Lenexa, KS 66215"
click at [73, 172] on li "10442 Century Ln, Lenexa, KS 66215" at bounding box center [74, 163] width 121 height 20
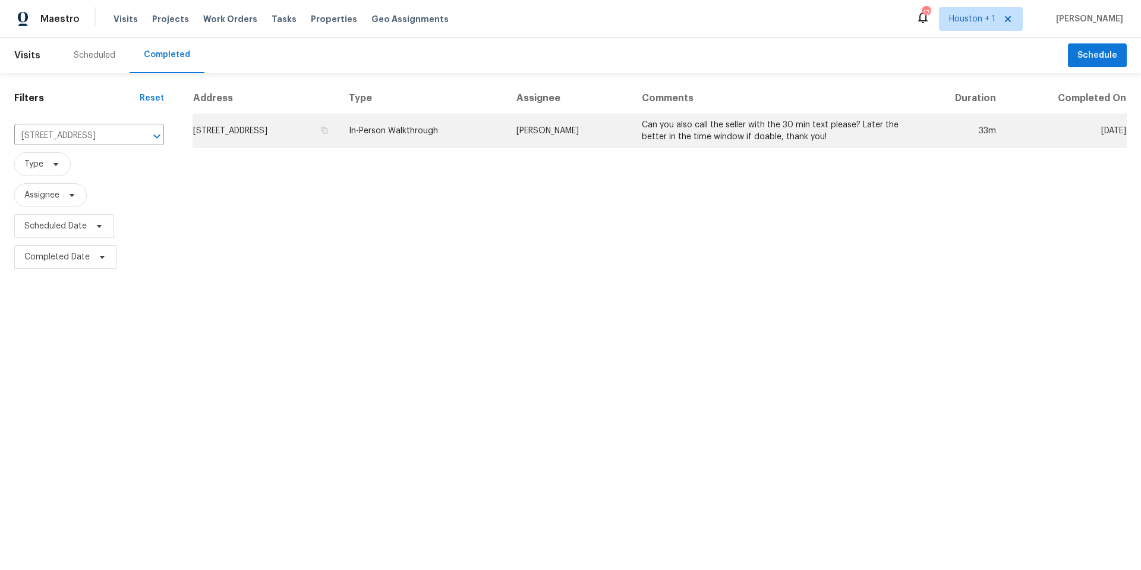
click at [257, 123] on td "10442 Century Ln, Lenexa, KS 66215" at bounding box center [266, 130] width 147 height 33
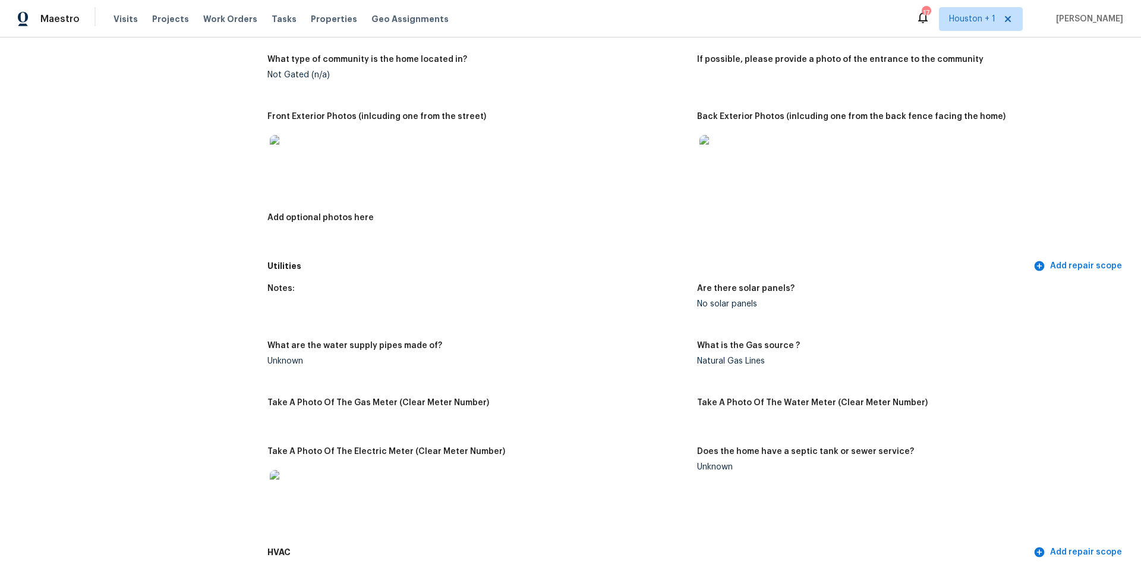
scroll to position [378, 0]
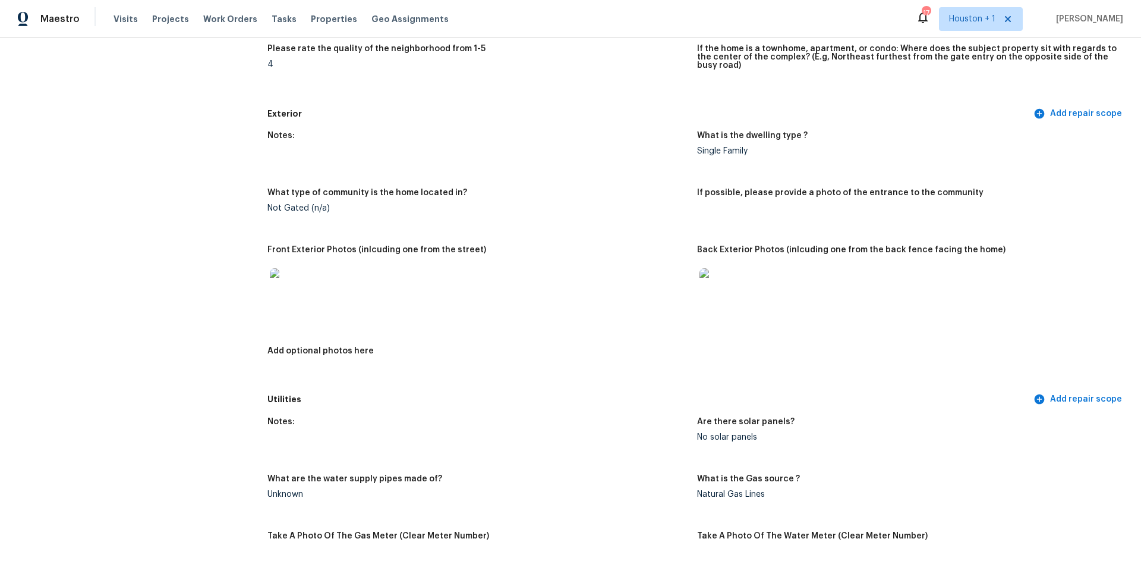
click at [296, 284] on img at bounding box center [289, 287] width 38 height 38
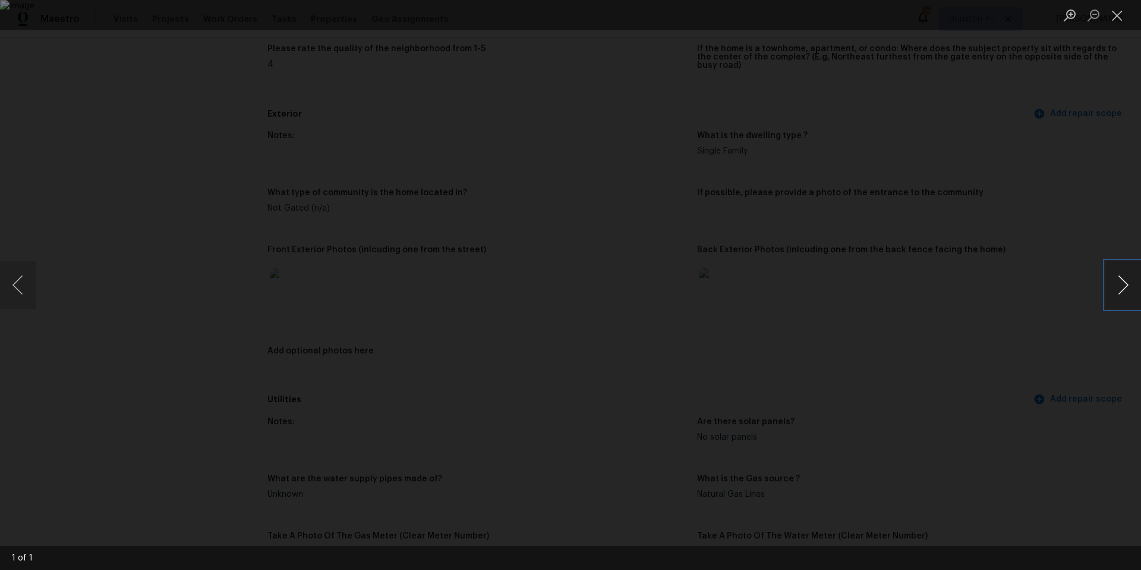
click at [1124, 288] on button "Next image" at bounding box center [1124, 285] width 36 height 48
click at [1040, 309] on div "Lightbox" at bounding box center [570, 285] width 1141 height 570
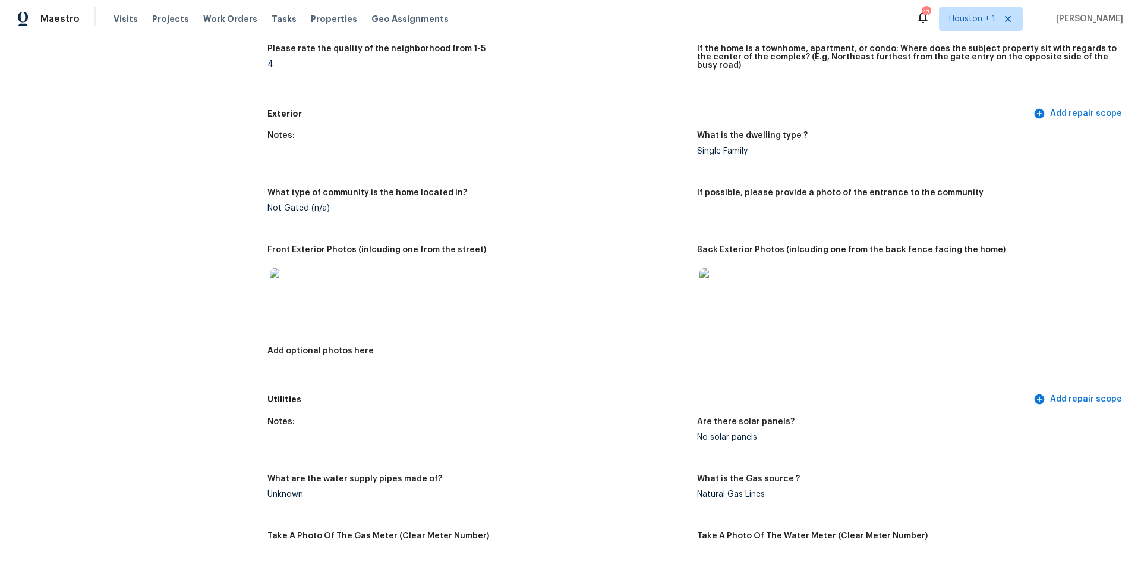
click at [727, 286] on img at bounding box center [719, 287] width 38 height 38
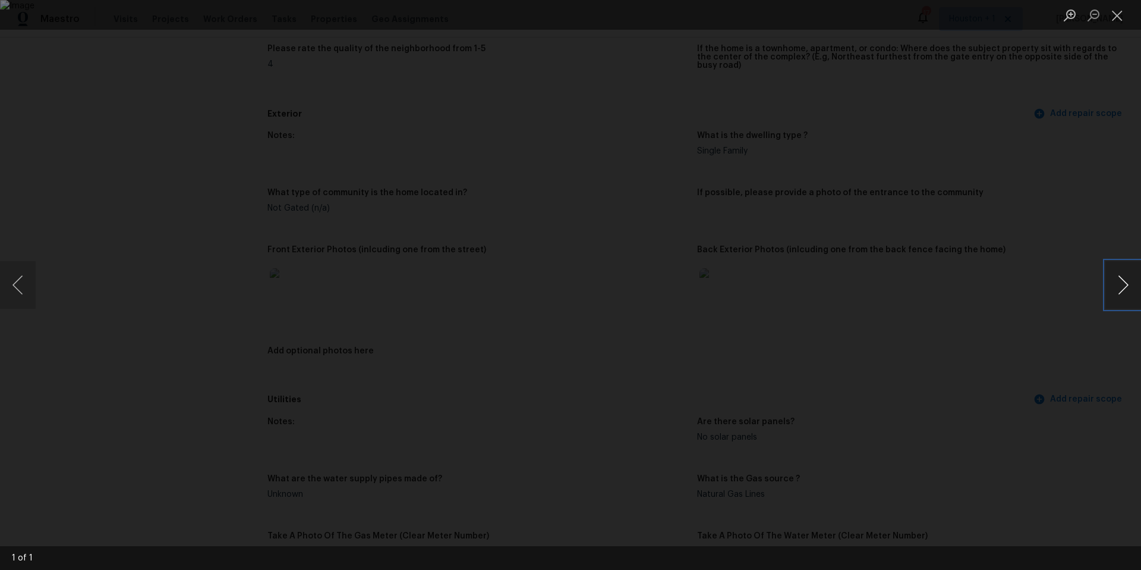
click at [1115, 281] on button "Next image" at bounding box center [1124, 285] width 36 height 48
click at [514, 40] on div "Lightbox" at bounding box center [570, 285] width 1141 height 570
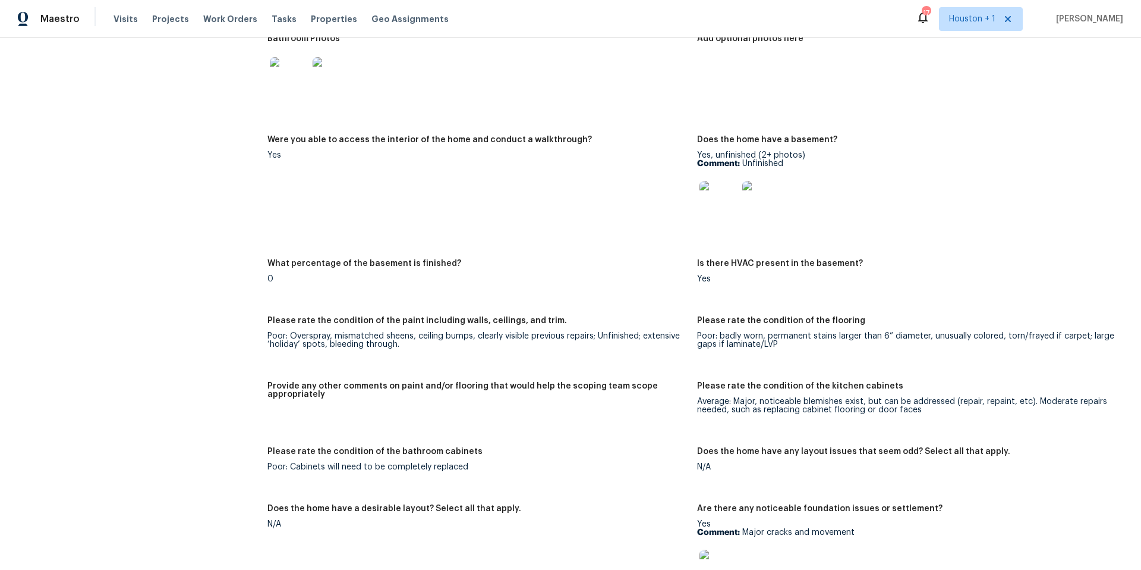
scroll to position [1431, 0]
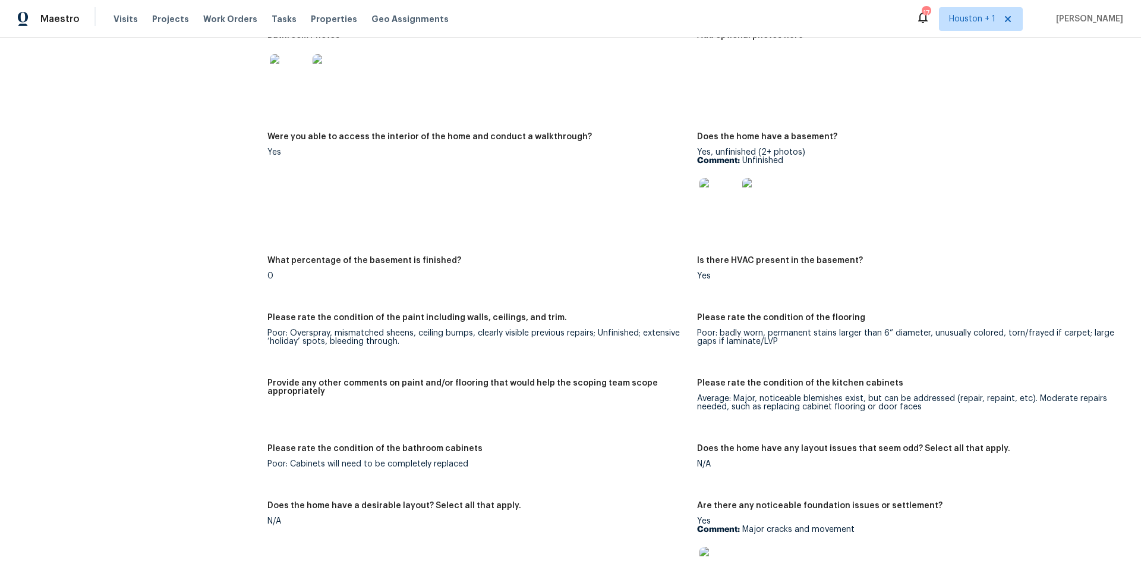
click at [720, 197] on img at bounding box center [719, 197] width 38 height 38
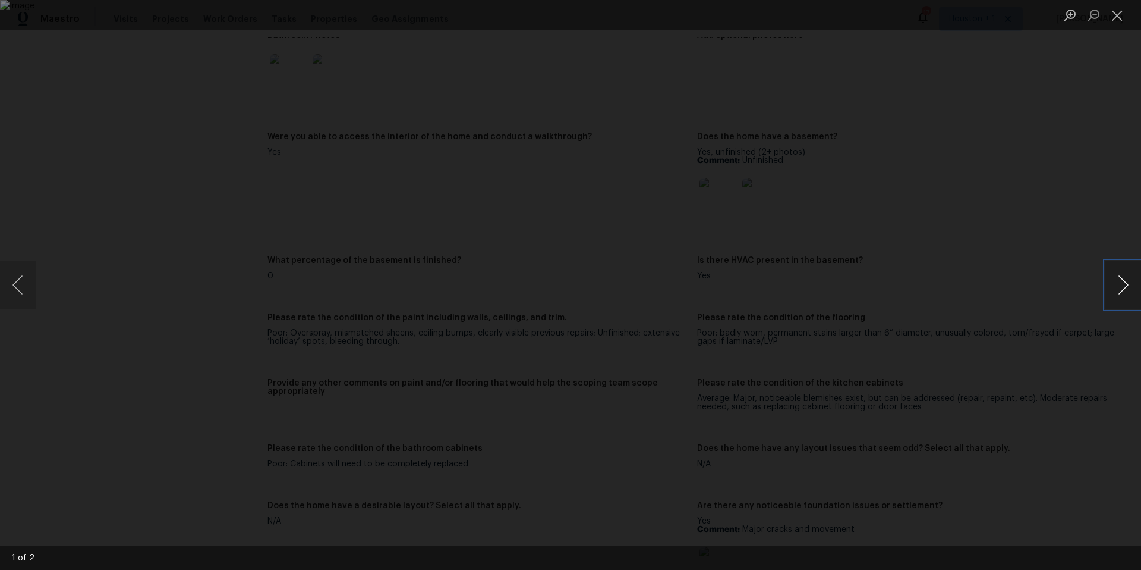
click at [1108, 285] on button "Next image" at bounding box center [1124, 285] width 36 height 48
click at [1017, 297] on div "Lightbox" at bounding box center [570, 285] width 1141 height 570
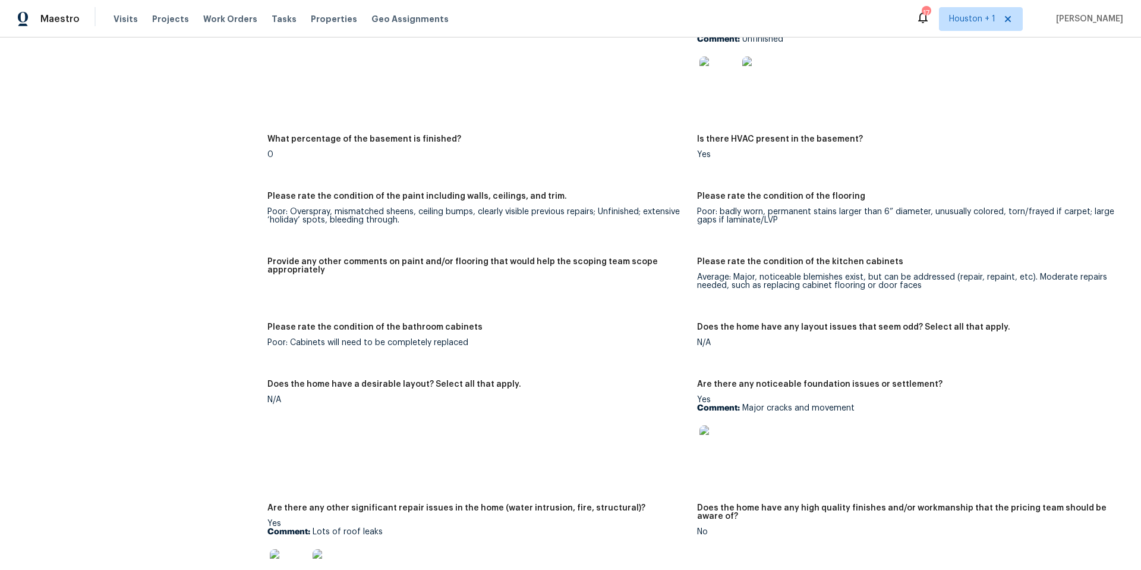
scroll to position [1669, 0]
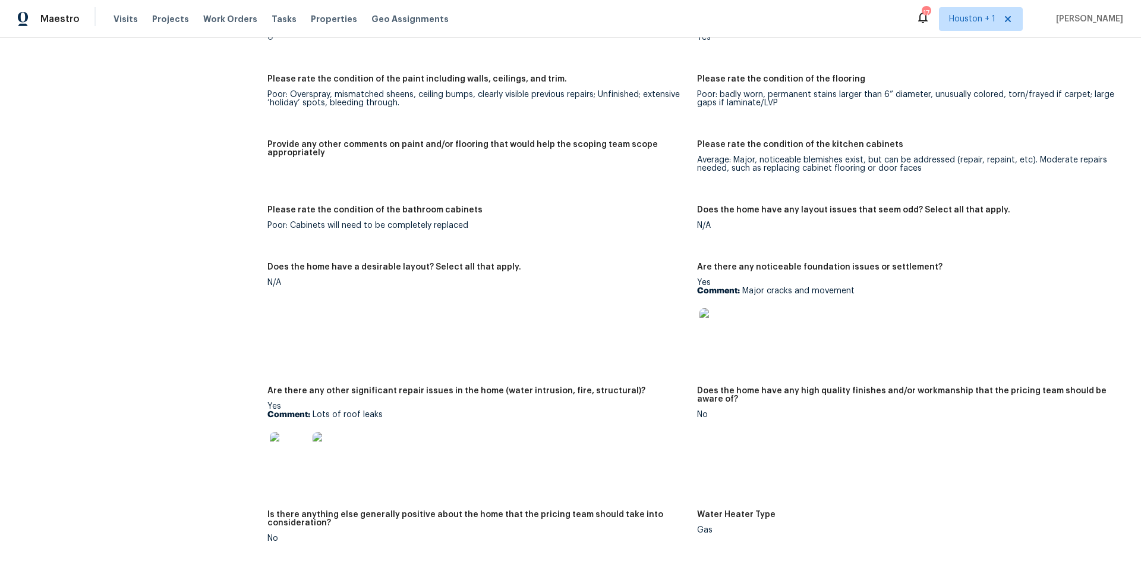
click at [725, 317] on img at bounding box center [719, 327] width 38 height 38
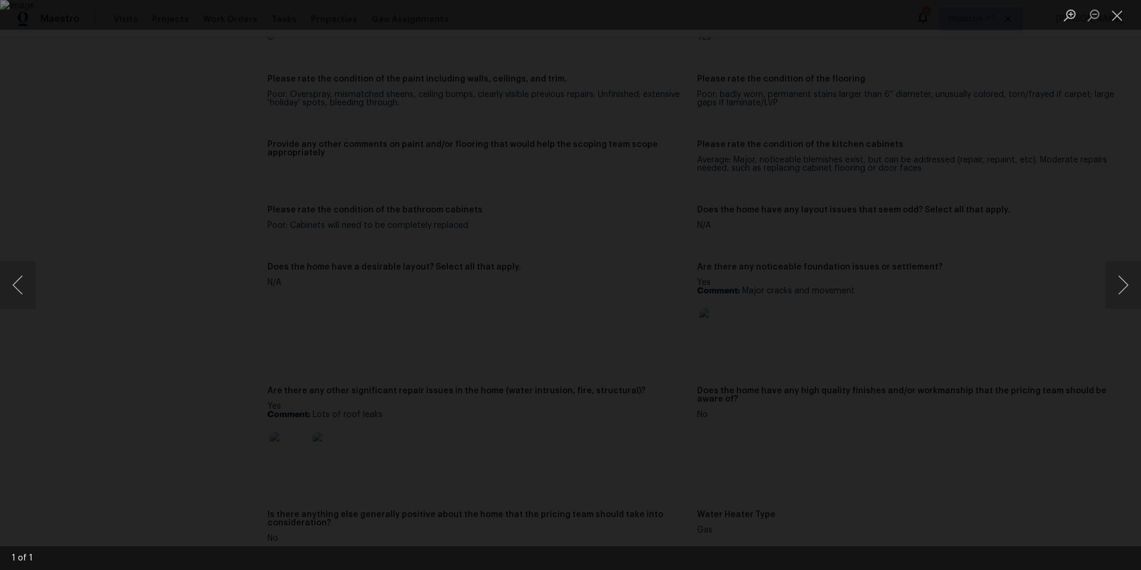
click at [1087, 278] on div "Lightbox" at bounding box center [570, 285] width 1141 height 570
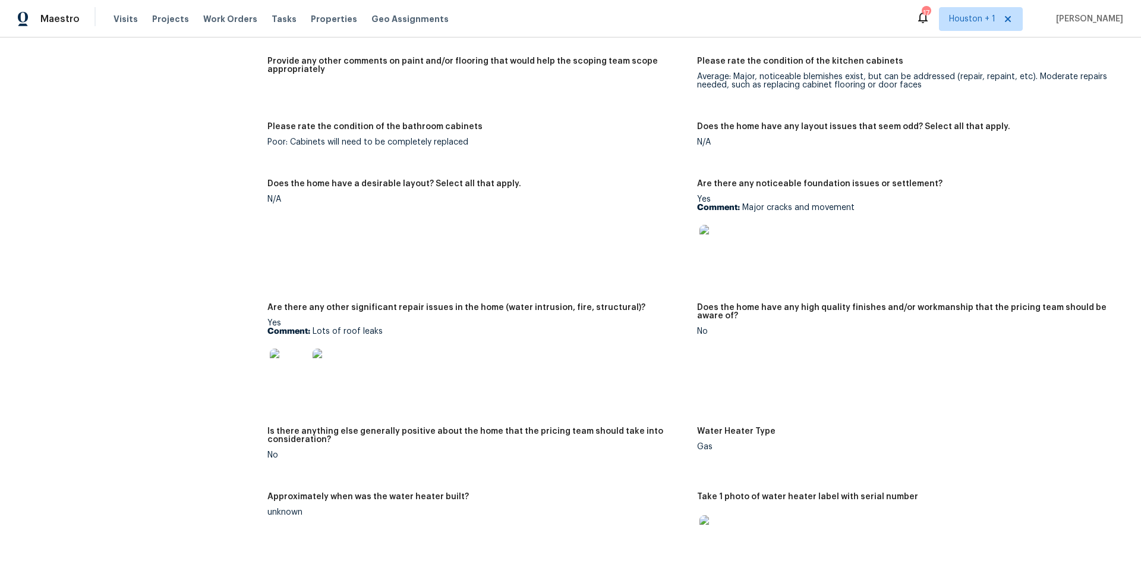
scroll to position [1768, 0]
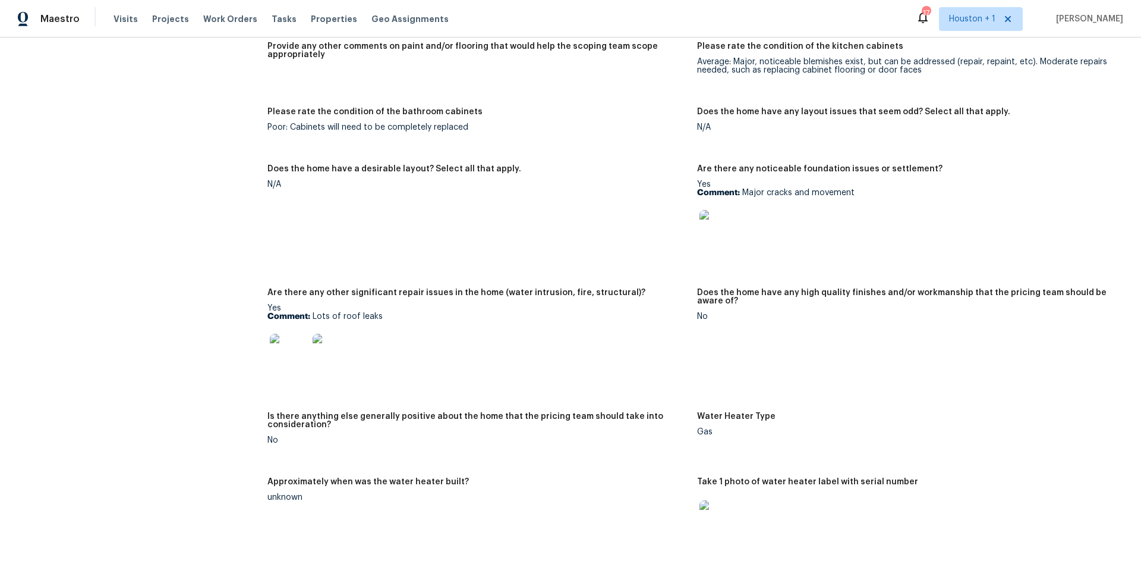
click at [287, 347] on img at bounding box center [289, 353] width 38 height 38
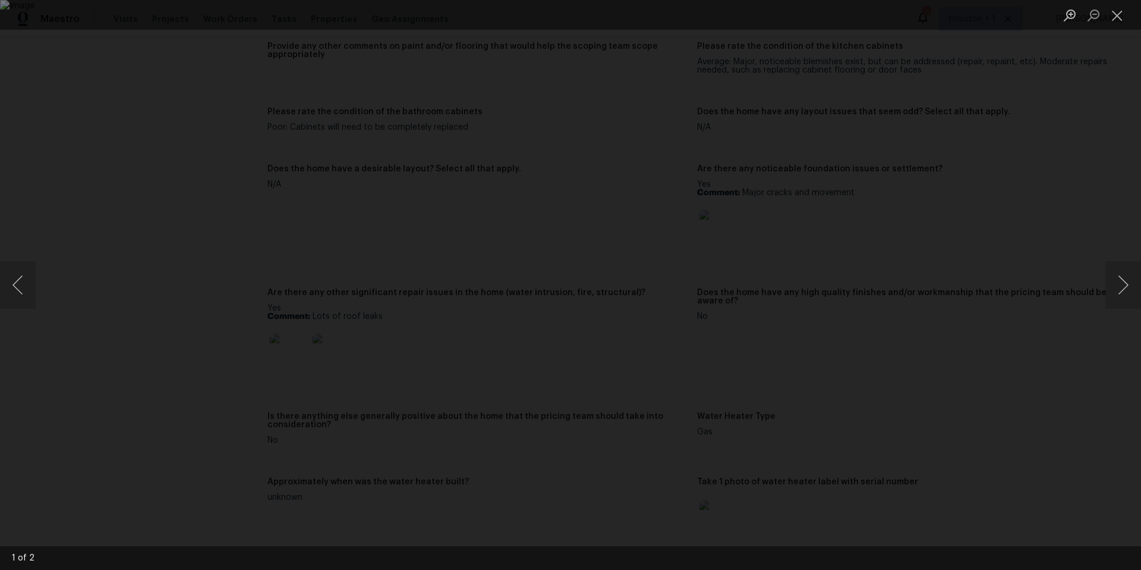
click at [1099, 295] on div "Lightbox" at bounding box center [570, 285] width 1141 height 570
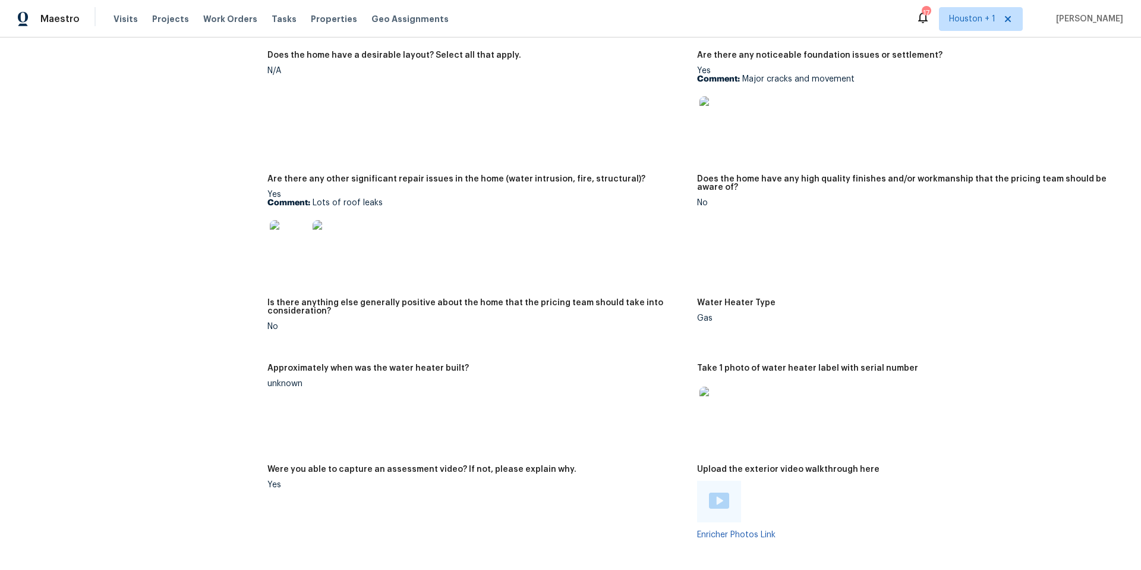
scroll to position [1968, 0]
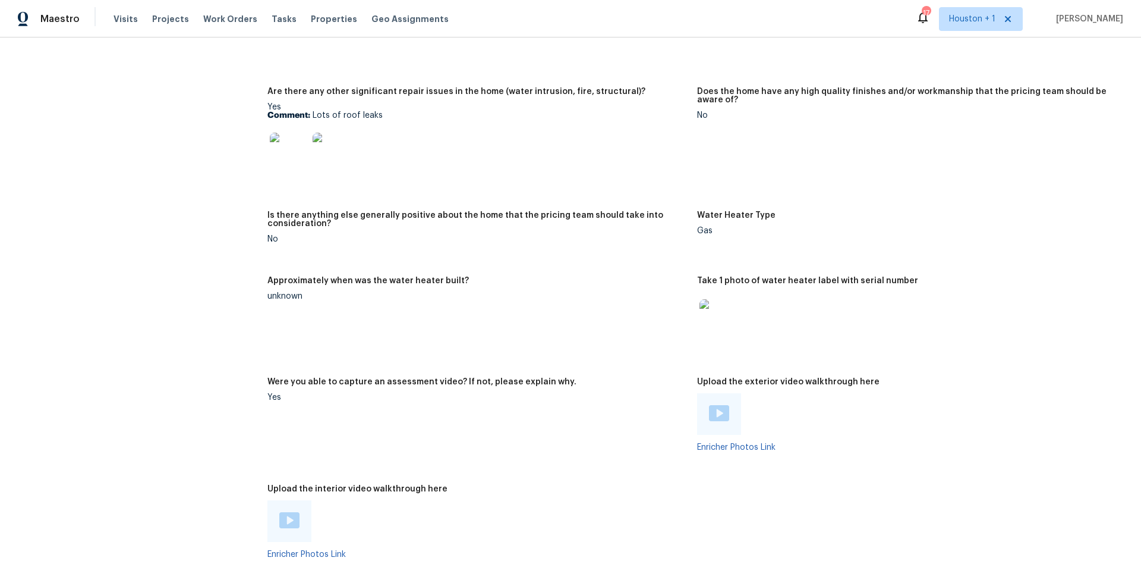
click at [727, 327] on img at bounding box center [719, 318] width 38 height 38
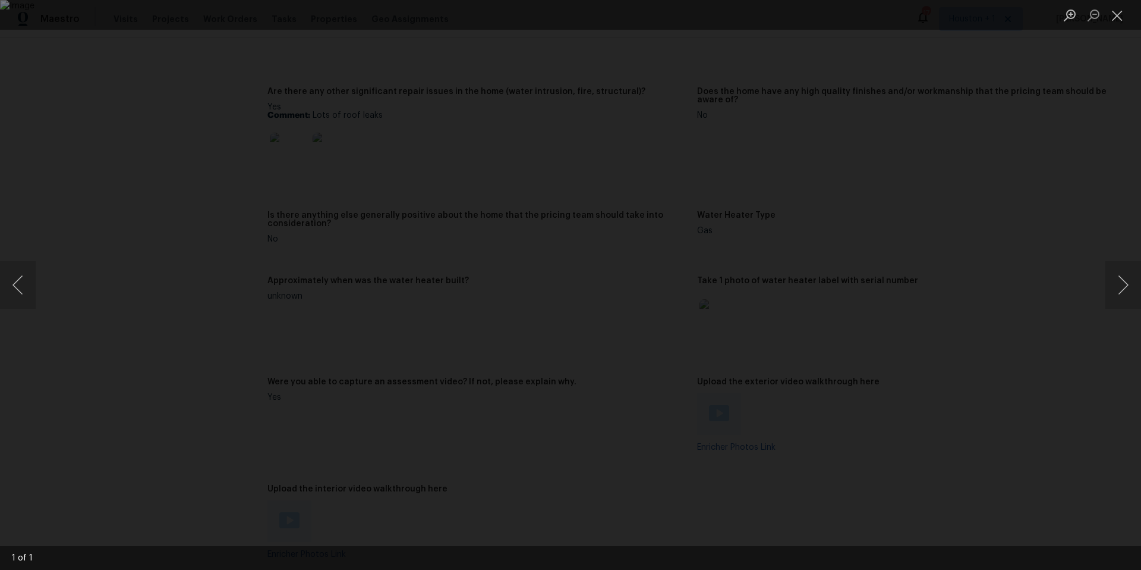
click at [374, 32] on div "Lightbox" at bounding box center [570, 285] width 1141 height 570
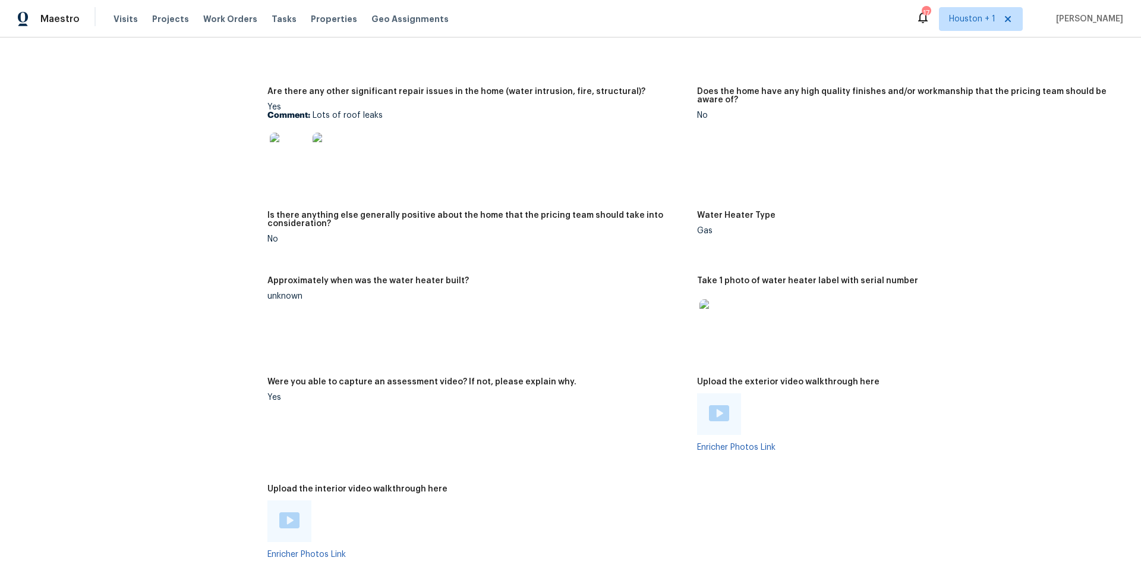
click at [338, 143] on img at bounding box center [332, 152] width 38 height 38
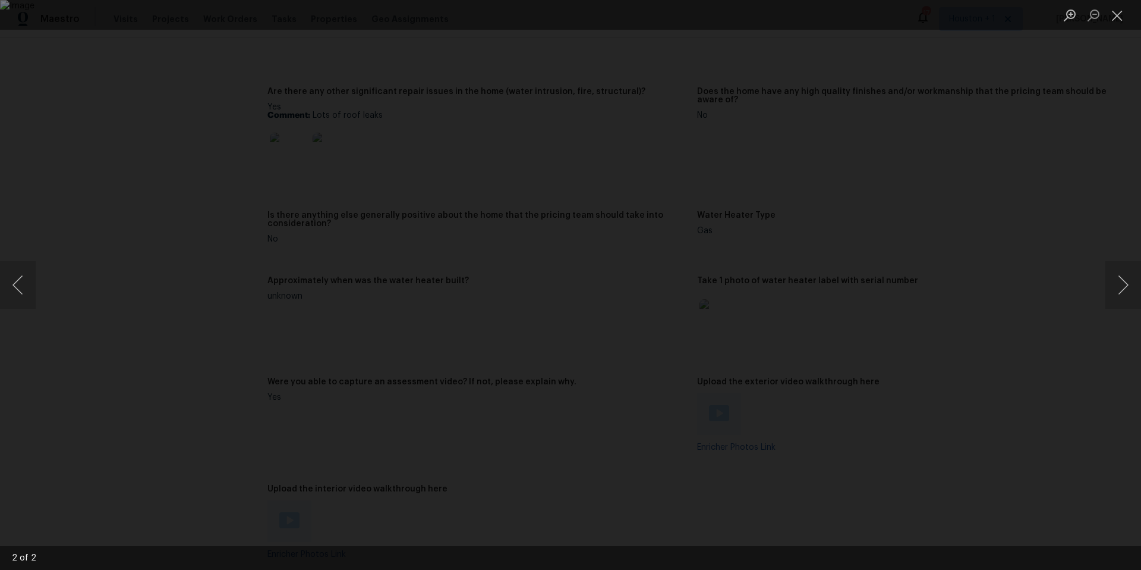
click at [1001, 122] on div "Lightbox" at bounding box center [570, 285] width 1141 height 570
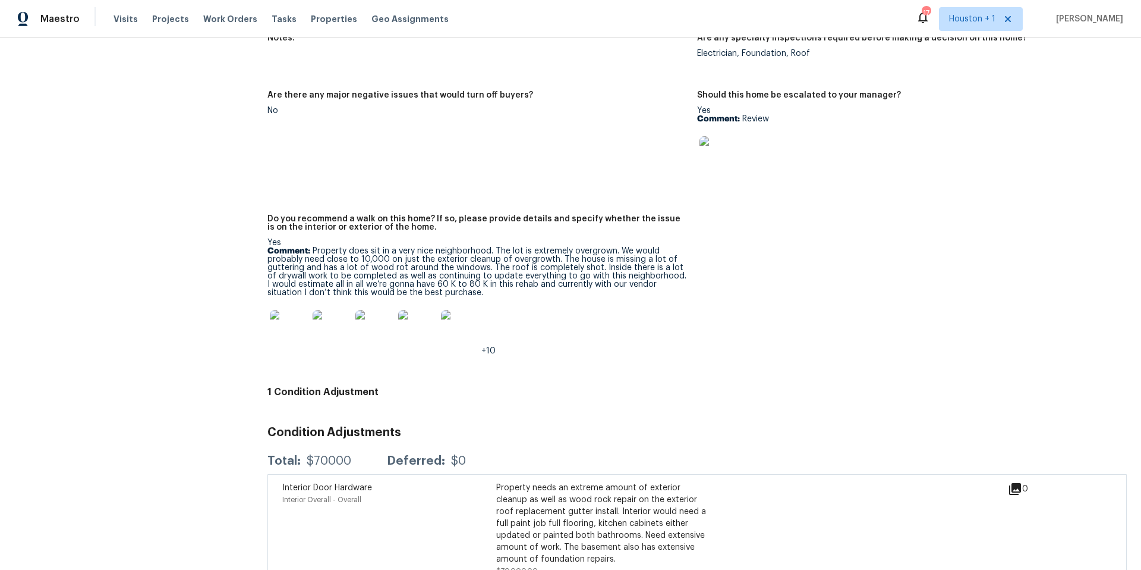
scroll to position [2610, 0]
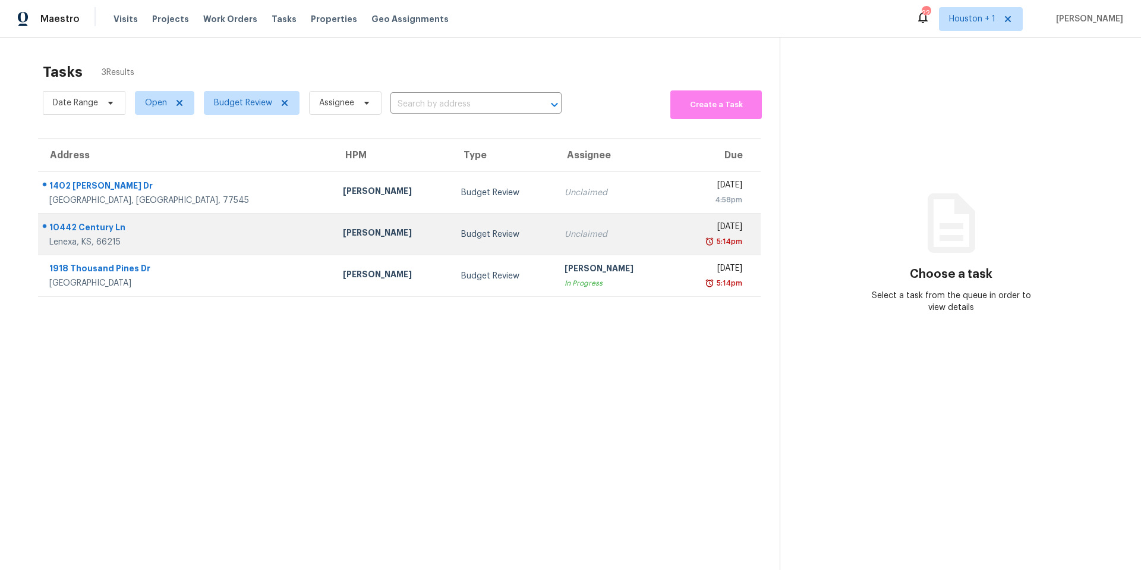
click at [343, 228] on div "[PERSON_NAME]" at bounding box center [392, 234] width 99 height 15
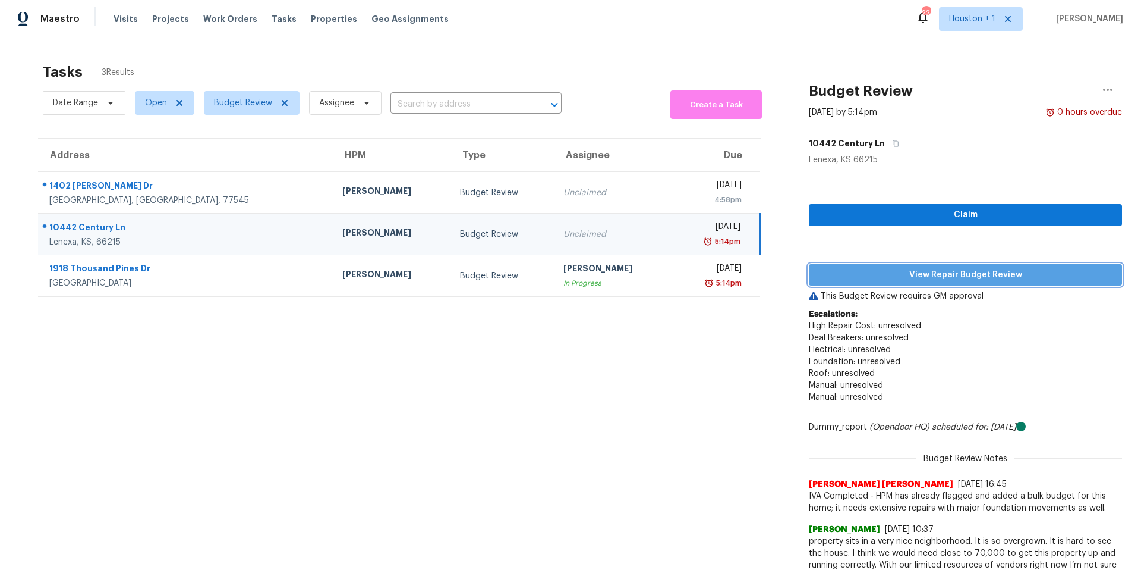
click at [850, 273] on span "View Repair Budget Review" at bounding box center [966, 275] width 294 height 15
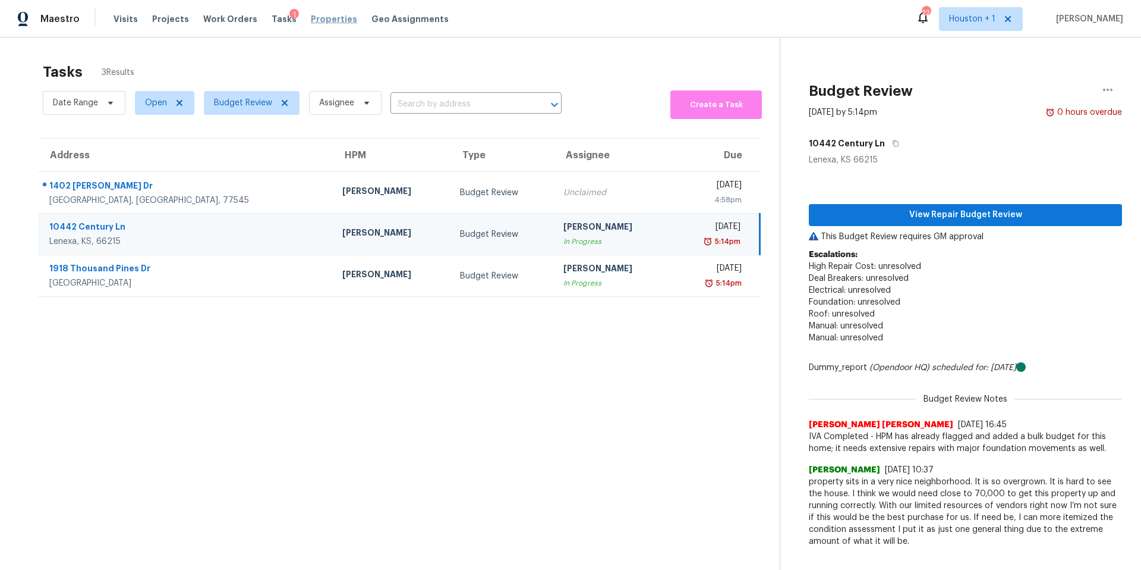
click at [319, 18] on span "Properties" at bounding box center [334, 19] width 46 height 12
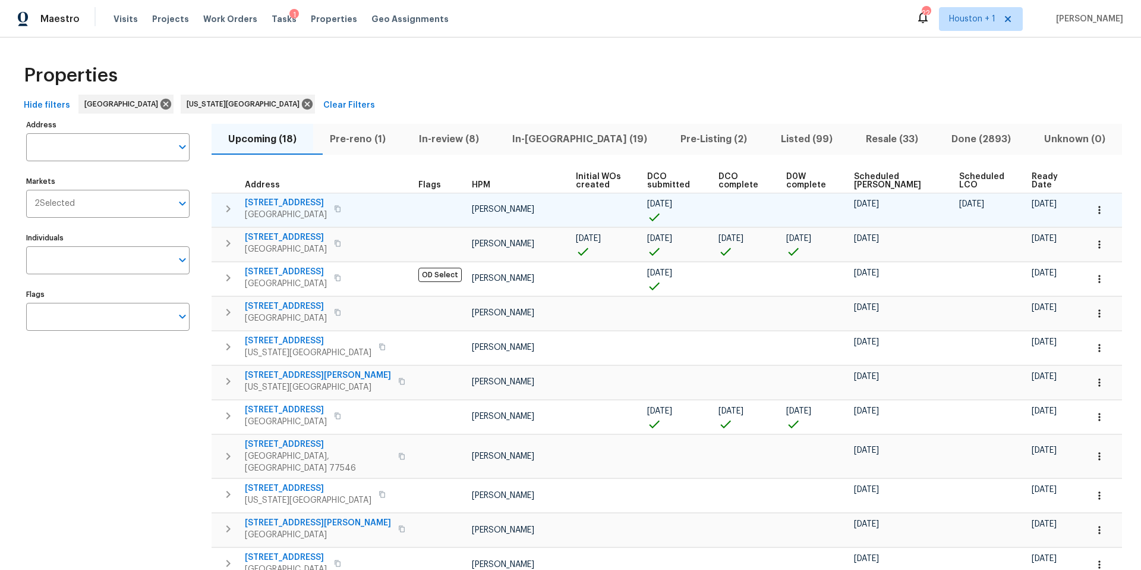
click at [283, 209] on span "Leawood, KS 66206" at bounding box center [286, 215] width 82 height 12
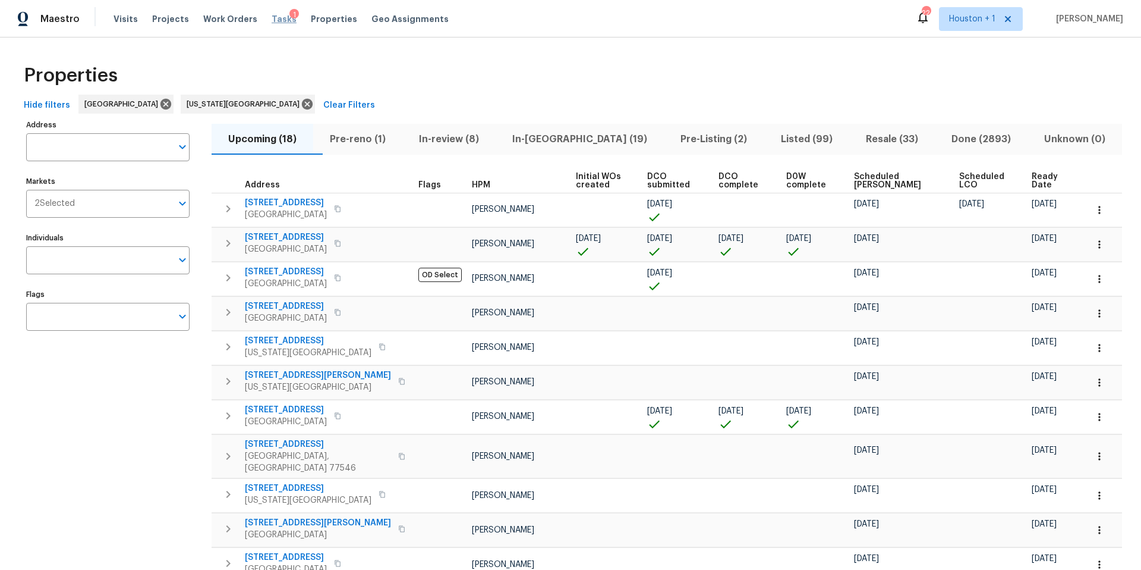
click at [272, 20] on span "Tasks" at bounding box center [284, 19] width 25 height 8
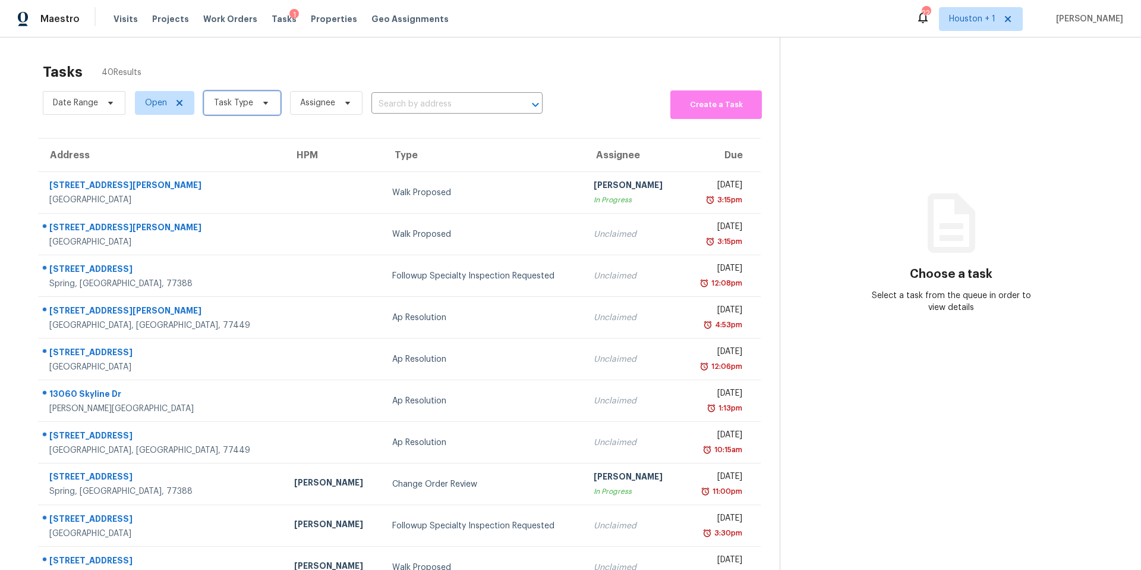
click at [235, 96] on span "Task Type" at bounding box center [242, 103] width 77 height 24
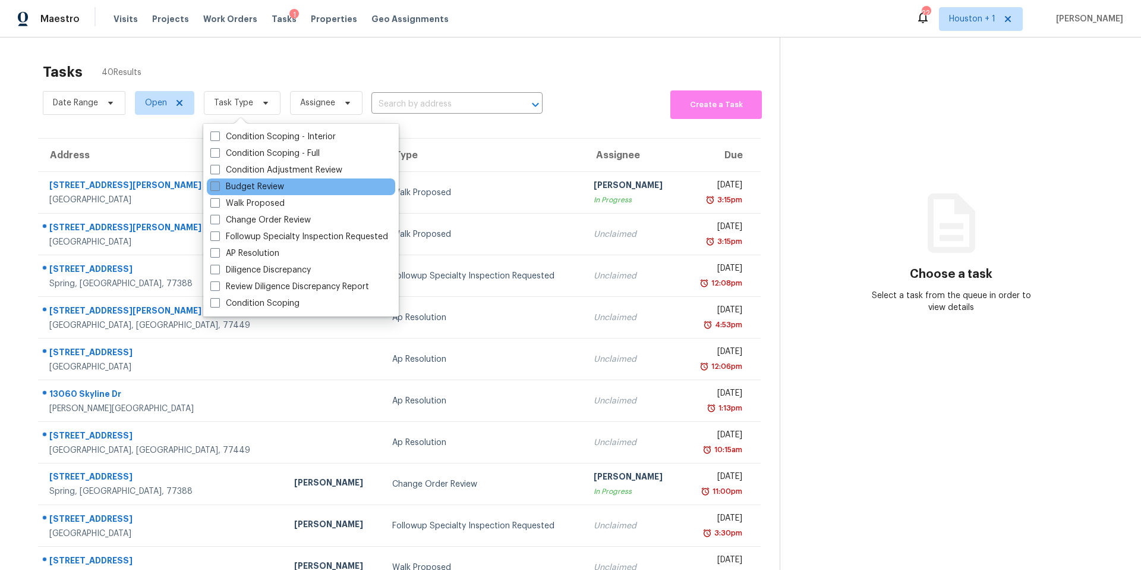
click at [229, 183] on label "Budget Review" at bounding box center [247, 187] width 74 height 12
click at [218, 183] on input "Budget Review" at bounding box center [214, 185] width 8 height 8
checkbox input "true"
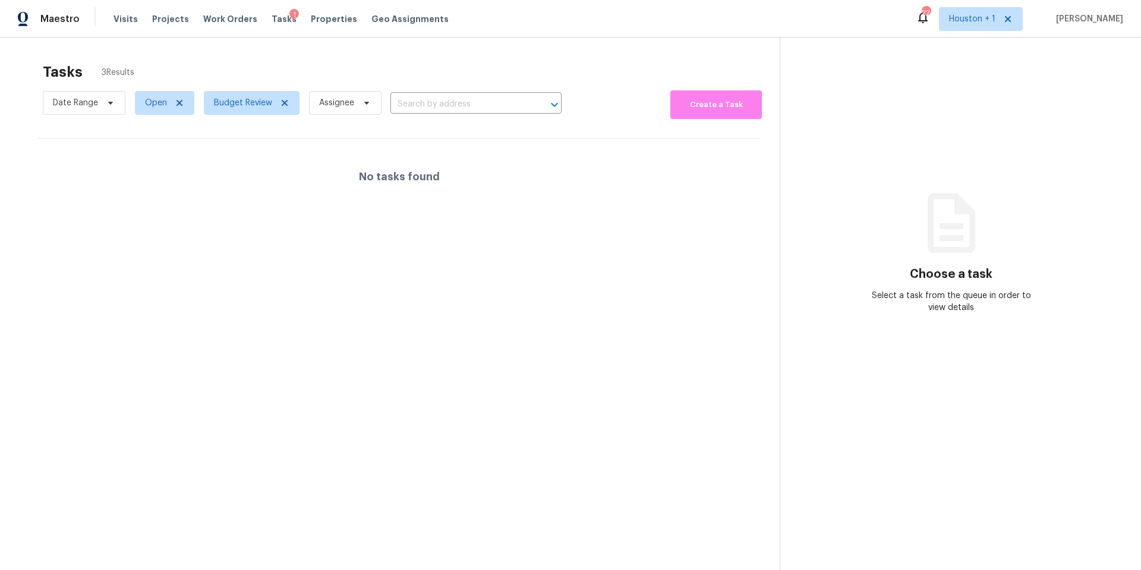
click at [254, 71] on div "Tasks 3 Results" at bounding box center [411, 71] width 737 height 31
click at [253, 101] on span "Budget Review" at bounding box center [243, 103] width 58 height 12
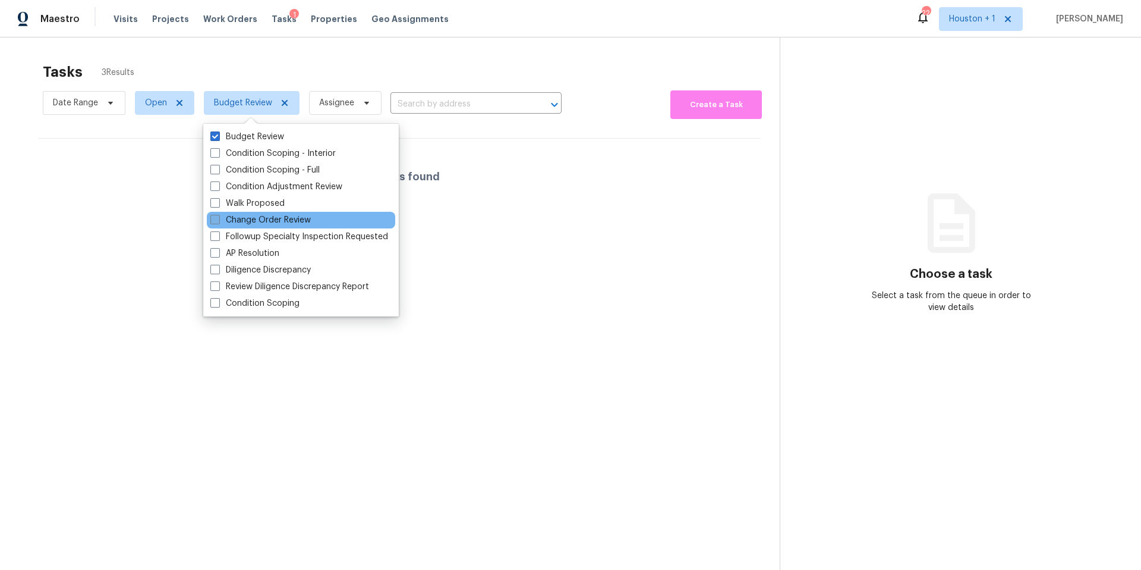
click at [234, 221] on label "Change Order Review" at bounding box center [260, 220] width 100 height 12
click at [218, 221] on input "Change Order Review" at bounding box center [214, 218] width 8 height 8
checkbox input "true"
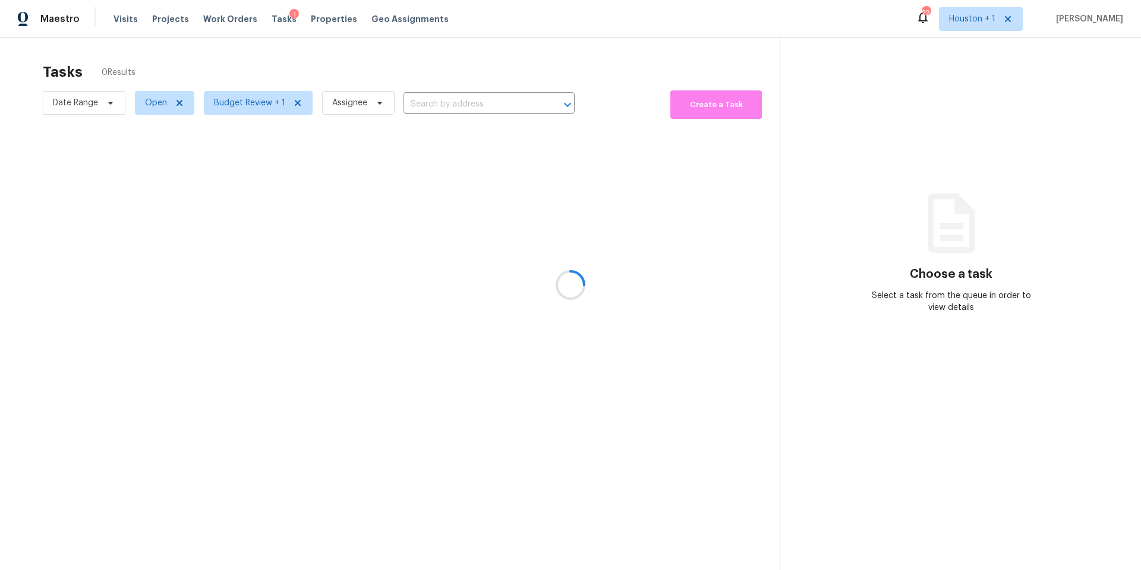
click at [289, 56] on div at bounding box center [570, 285] width 1141 height 570
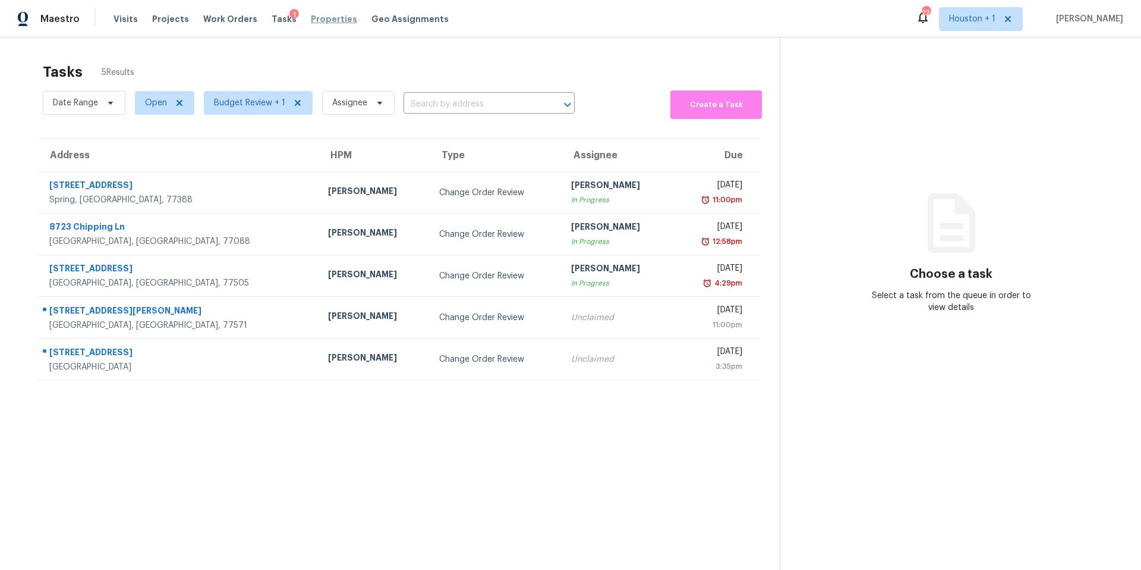
click at [311, 17] on span "Properties" at bounding box center [334, 19] width 46 height 12
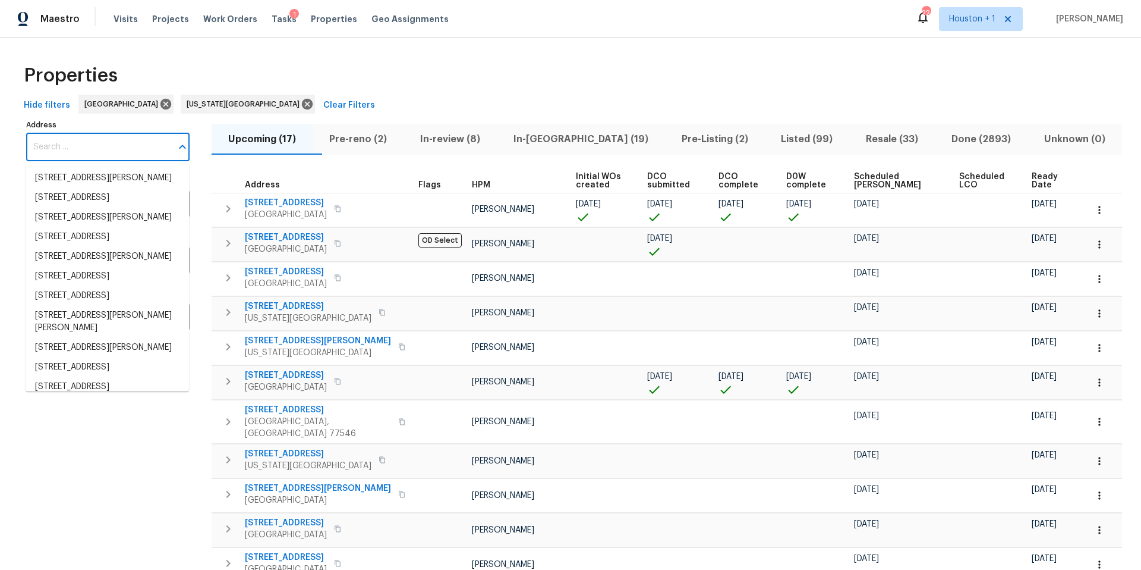
click at [55, 151] on input "Address" at bounding box center [99, 147] width 146 height 28
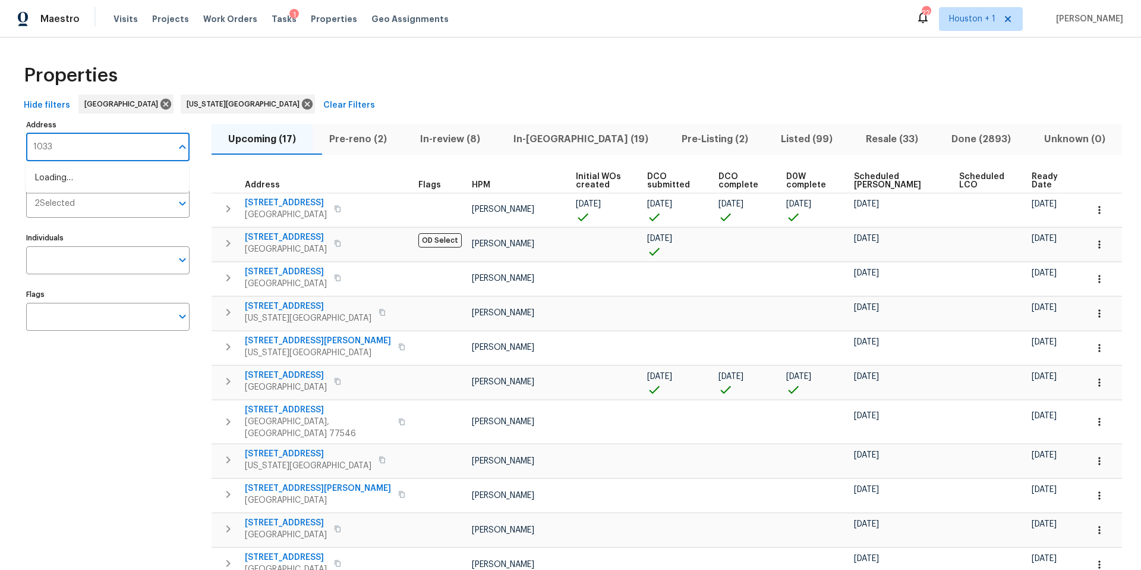
type input "10332"
click at [68, 206] on li "10332 Cherokee Ln Leawood KS 66206" at bounding box center [107, 198] width 163 height 20
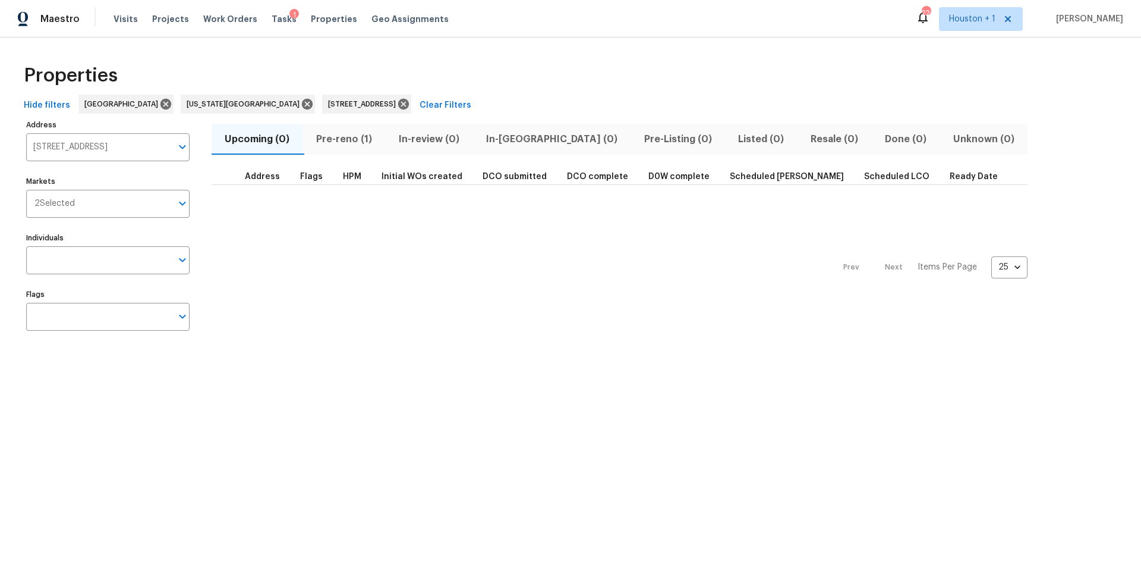
click at [339, 136] on span "Pre-reno (1)" at bounding box center [344, 139] width 68 height 17
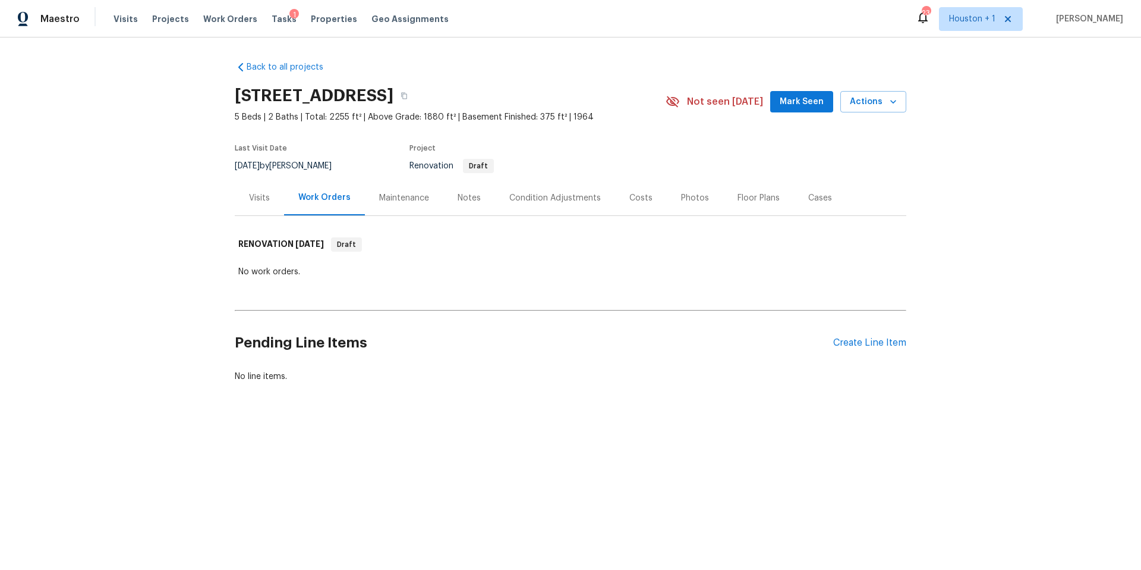
click at [851, 348] on div "Pending Line Items Create Line Item" at bounding box center [571, 342] width 672 height 55
click at [852, 342] on div "Create Line Item" at bounding box center [870, 342] width 73 height 11
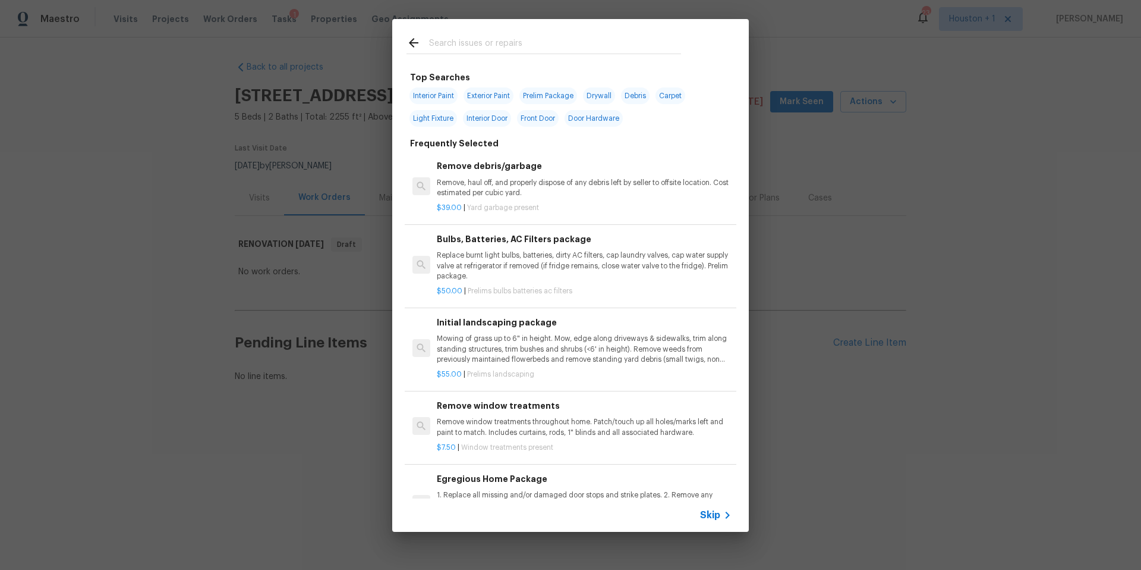
click at [483, 42] on input "text" at bounding box center [555, 45] width 252 height 18
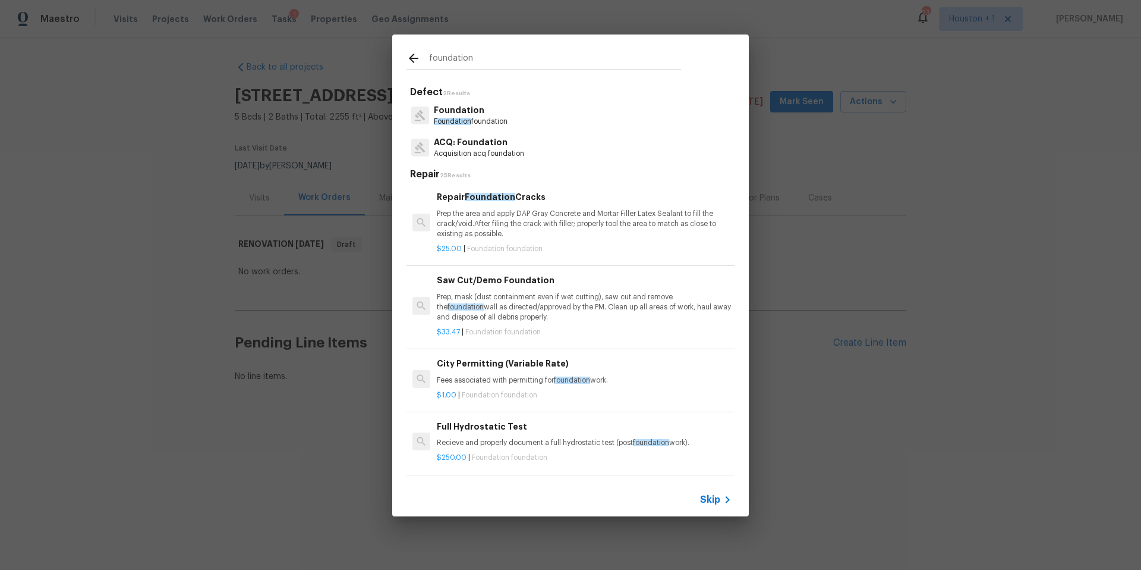
type input "foundation"
click at [476, 150] on p "Acquisition acq foundation" at bounding box center [479, 154] width 90 height 10
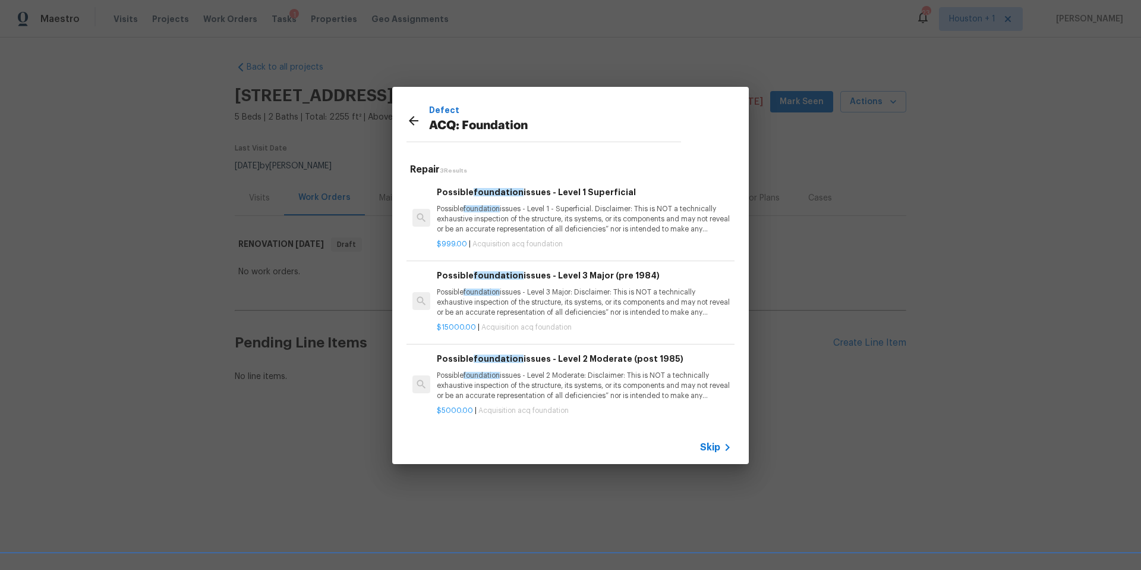
scroll to position [2, 0]
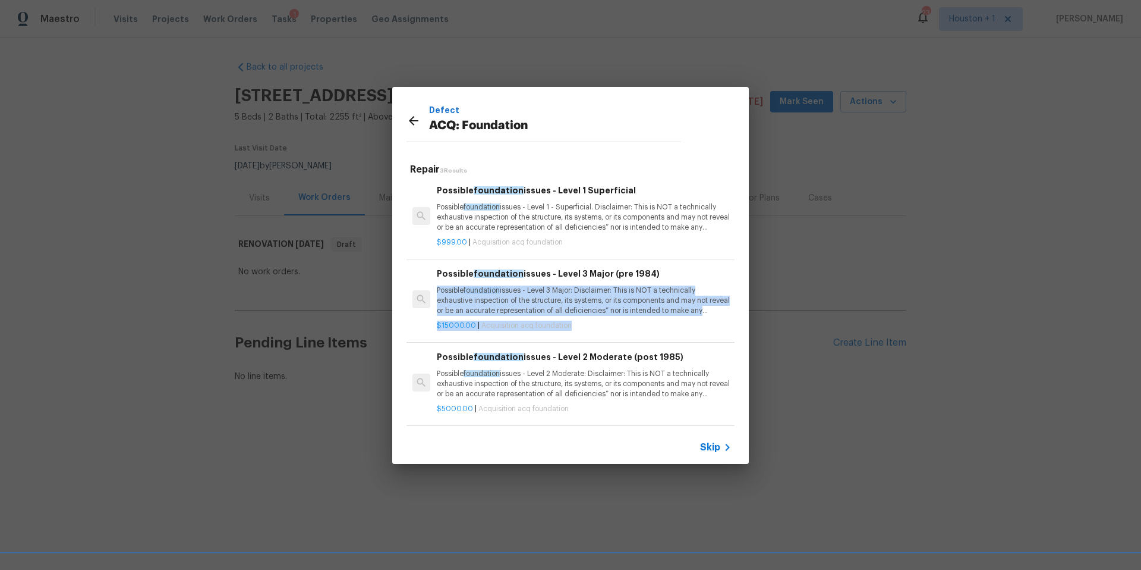
drag, startPoint x: 436, startPoint y: 290, endPoint x: 680, endPoint y: 321, distance: 245.1
click at [680, 321] on div "Possible foundation issues - Level 3 Major (pre 1984) Possible foundation issue…" at bounding box center [584, 298] width 298 height 67
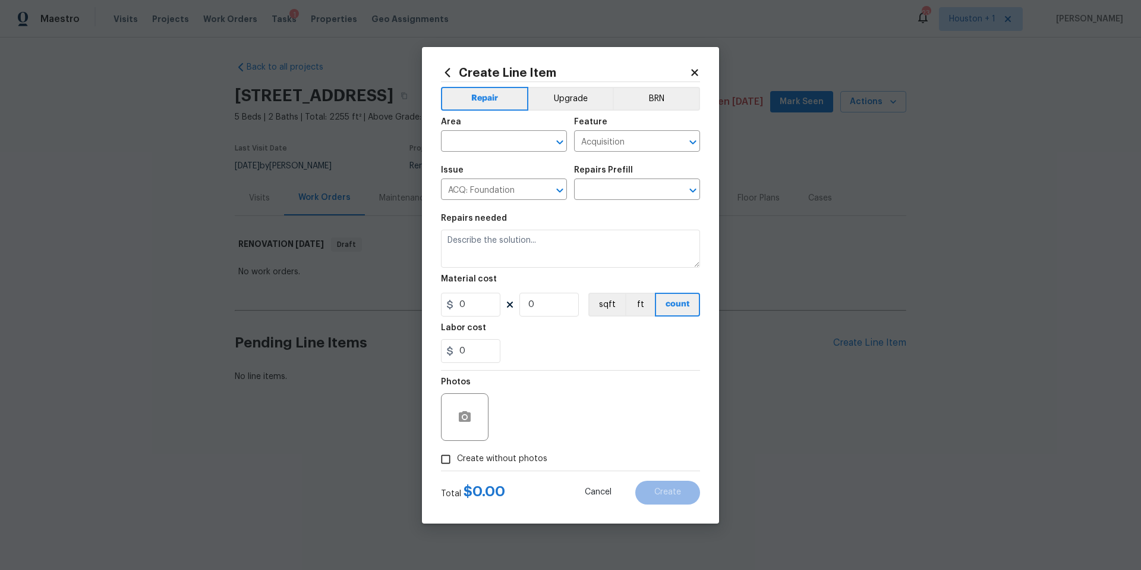
type textarea "Possible foundation issues - Level 3 Major: Disclaimer: This is NOT a technical…"
type input "1"
type input "Possible foundation issues - Level 3 Major (pre 1984) $15,000.00"
type input "15000"
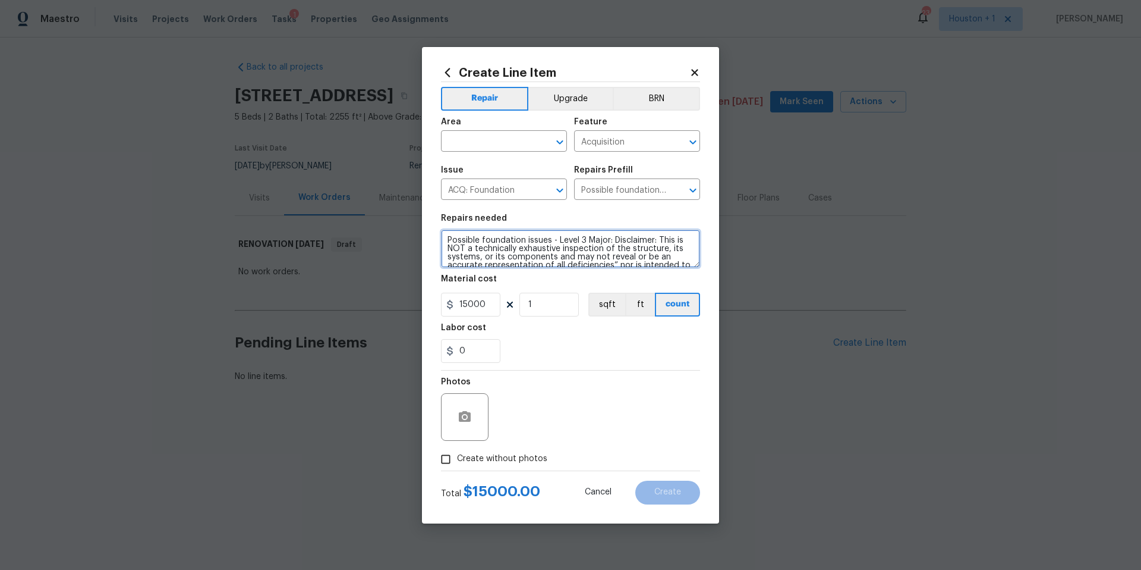
click at [449, 237] on textarea "Possible foundation issues - Level 3 Major: Disclaimer: This is NOT a technical…" at bounding box center [570, 248] width 259 height 38
drag, startPoint x: 449, startPoint y: 237, endPoint x: 685, endPoint y: 271, distance: 237.8
click at [685, 271] on section "Repairs needed Possible foundation issues - Level 3 Major: Disclaimer: This is …" at bounding box center [570, 288] width 259 height 163
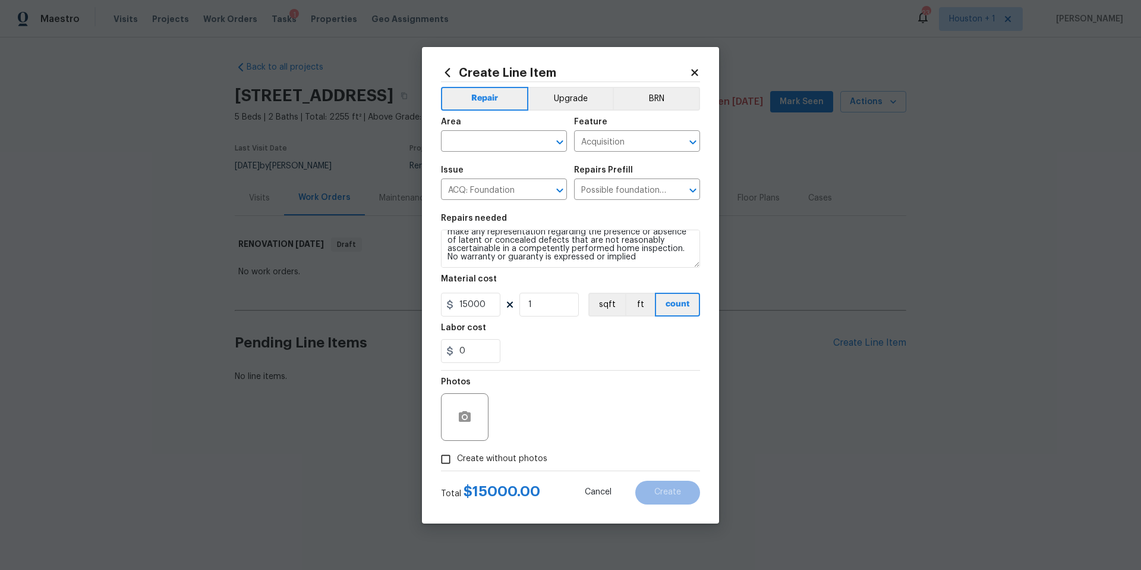
click at [696, 73] on icon at bounding box center [694, 72] width 7 height 7
